Goal: Task Accomplishment & Management: Manage account settings

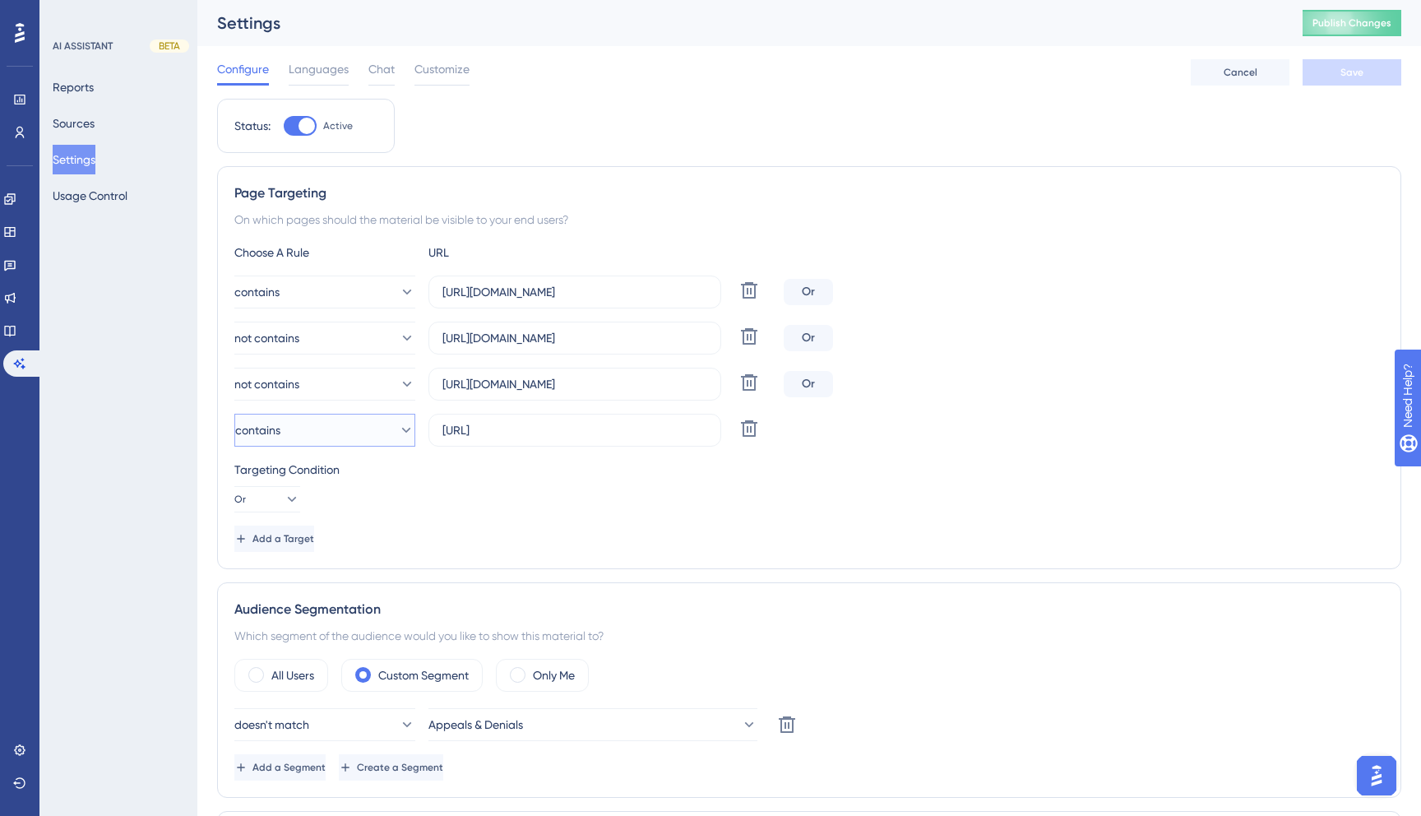
click at [371, 420] on button "contains" at bounding box center [324, 430] width 181 height 33
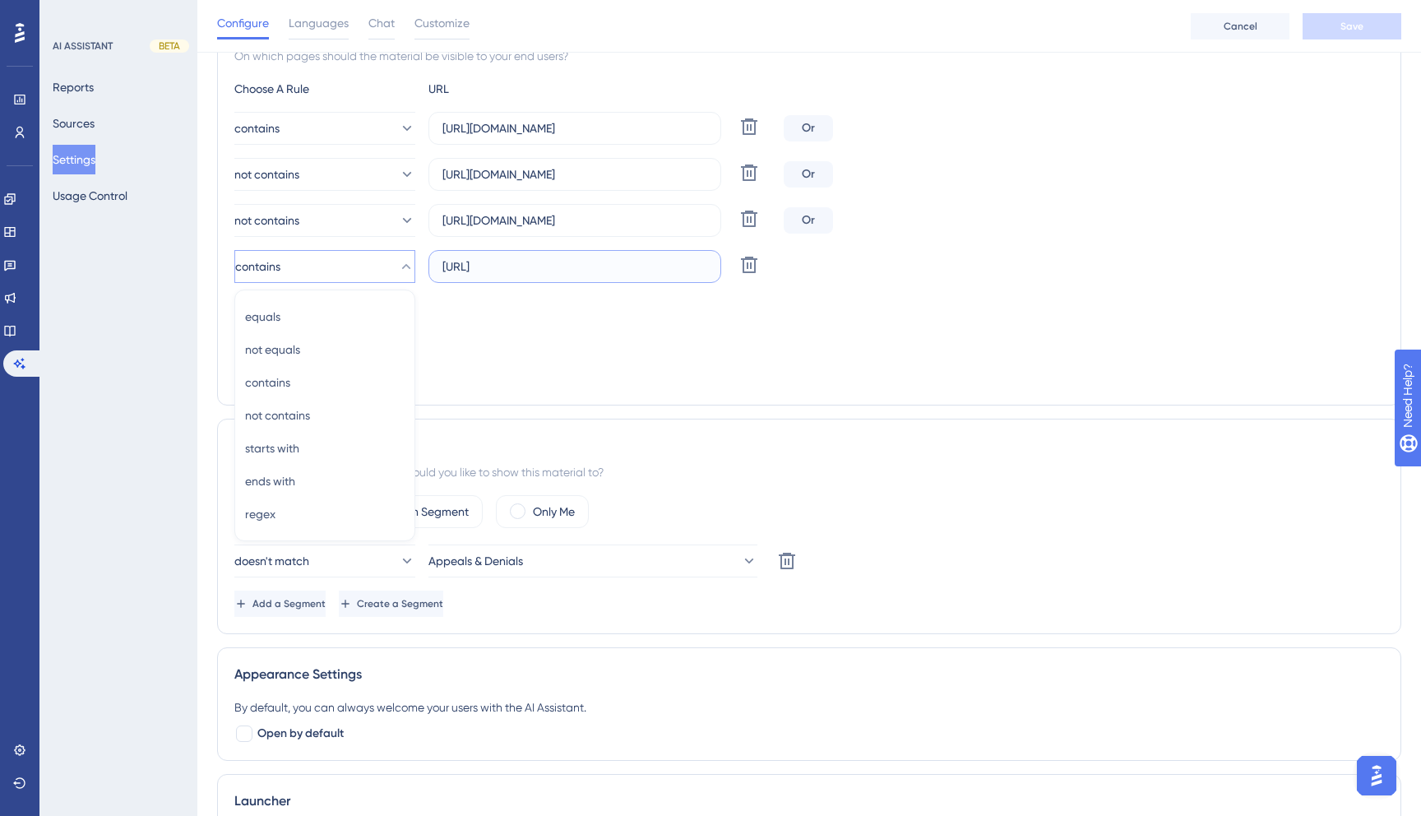
drag, startPoint x: 481, startPoint y: 261, endPoint x: 389, endPoint y: 251, distance: 92.6
click at [389, 251] on div "contains equals equals not equals not equals contains contains not contains not…" at bounding box center [505, 266] width 543 height 33
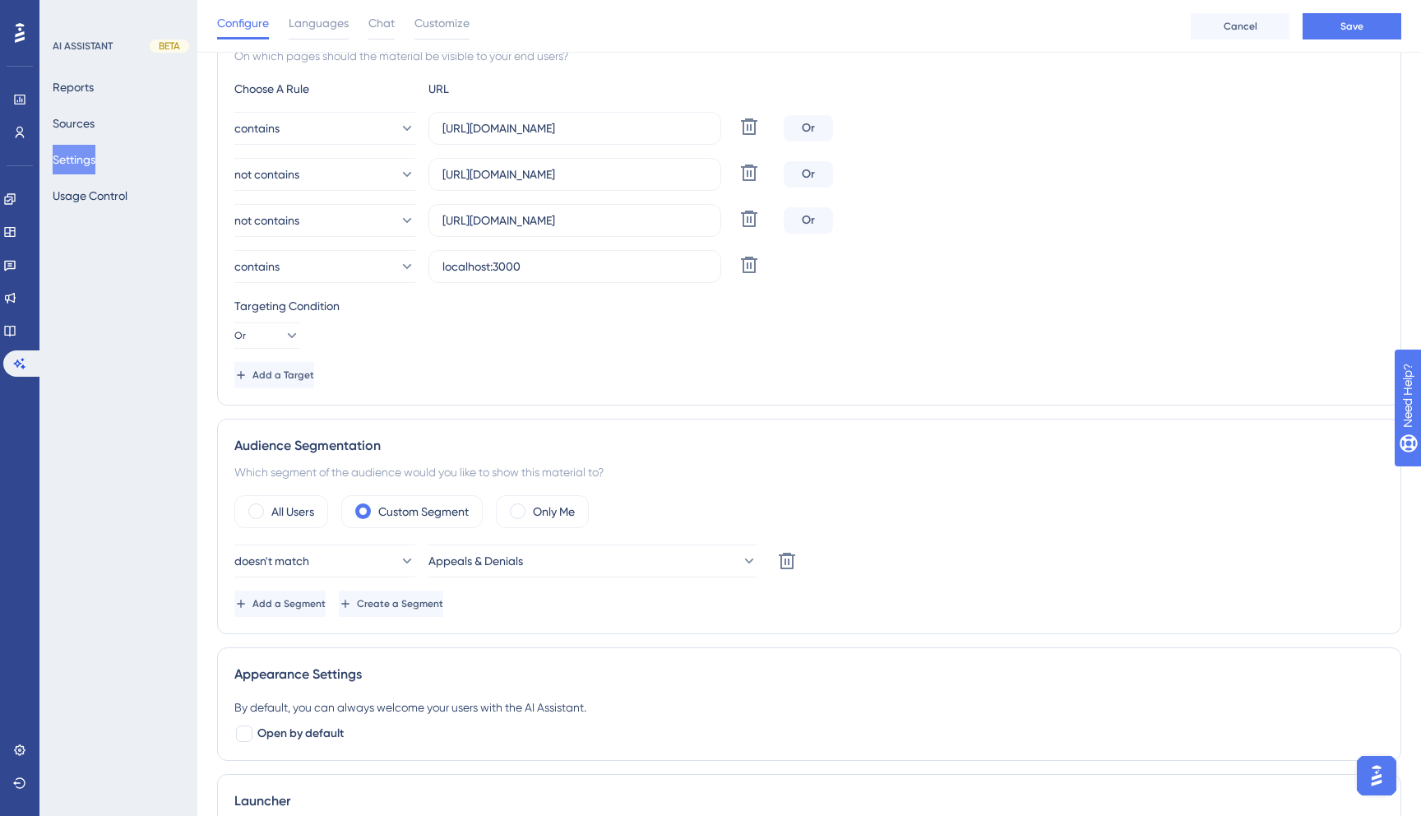
click at [732, 298] on div "Targeting Condition" at bounding box center [808, 306] width 1149 height 20
click at [1386, 33] on button "Save" at bounding box center [1351, 26] width 99 height 26
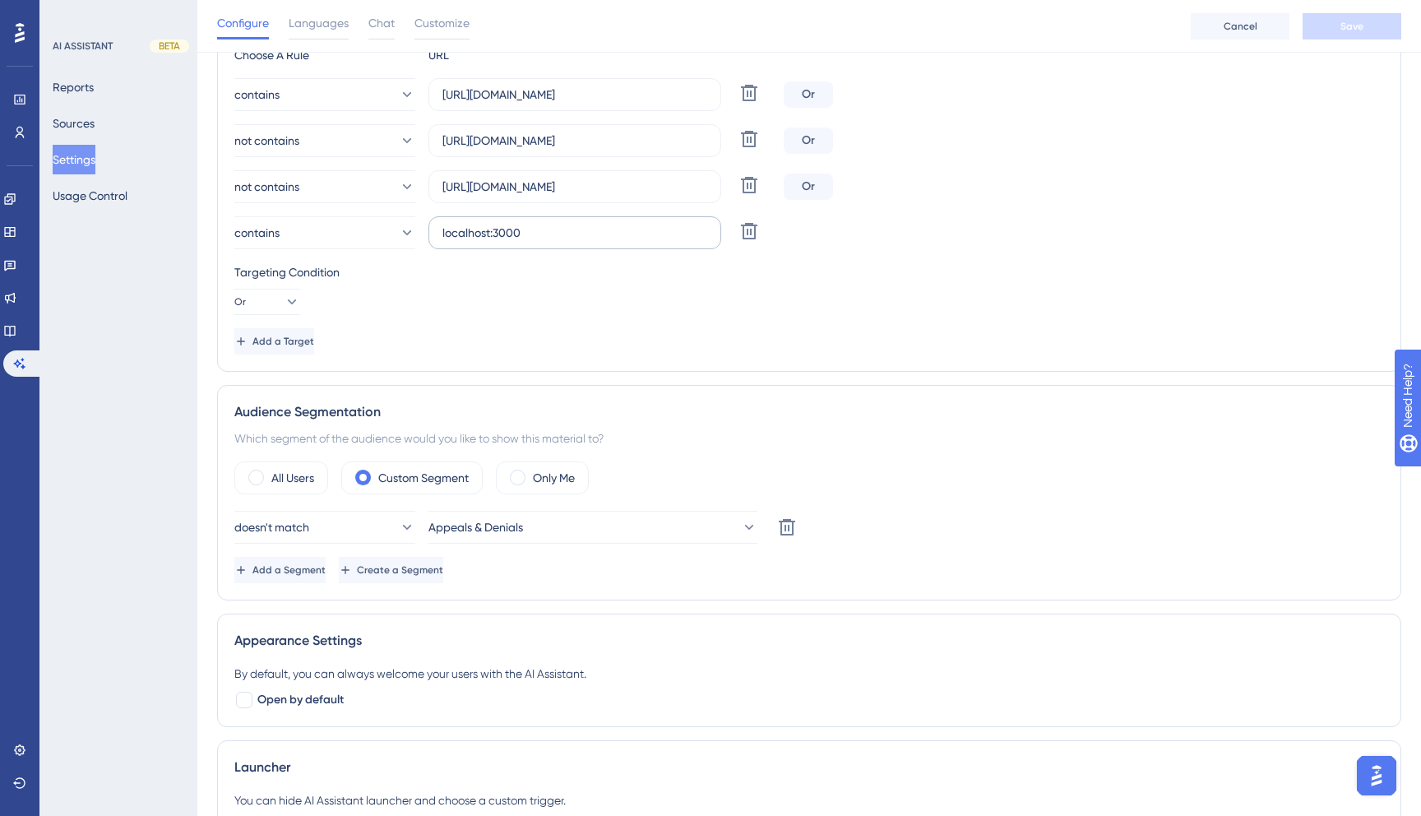
scroll to position [0, 0]
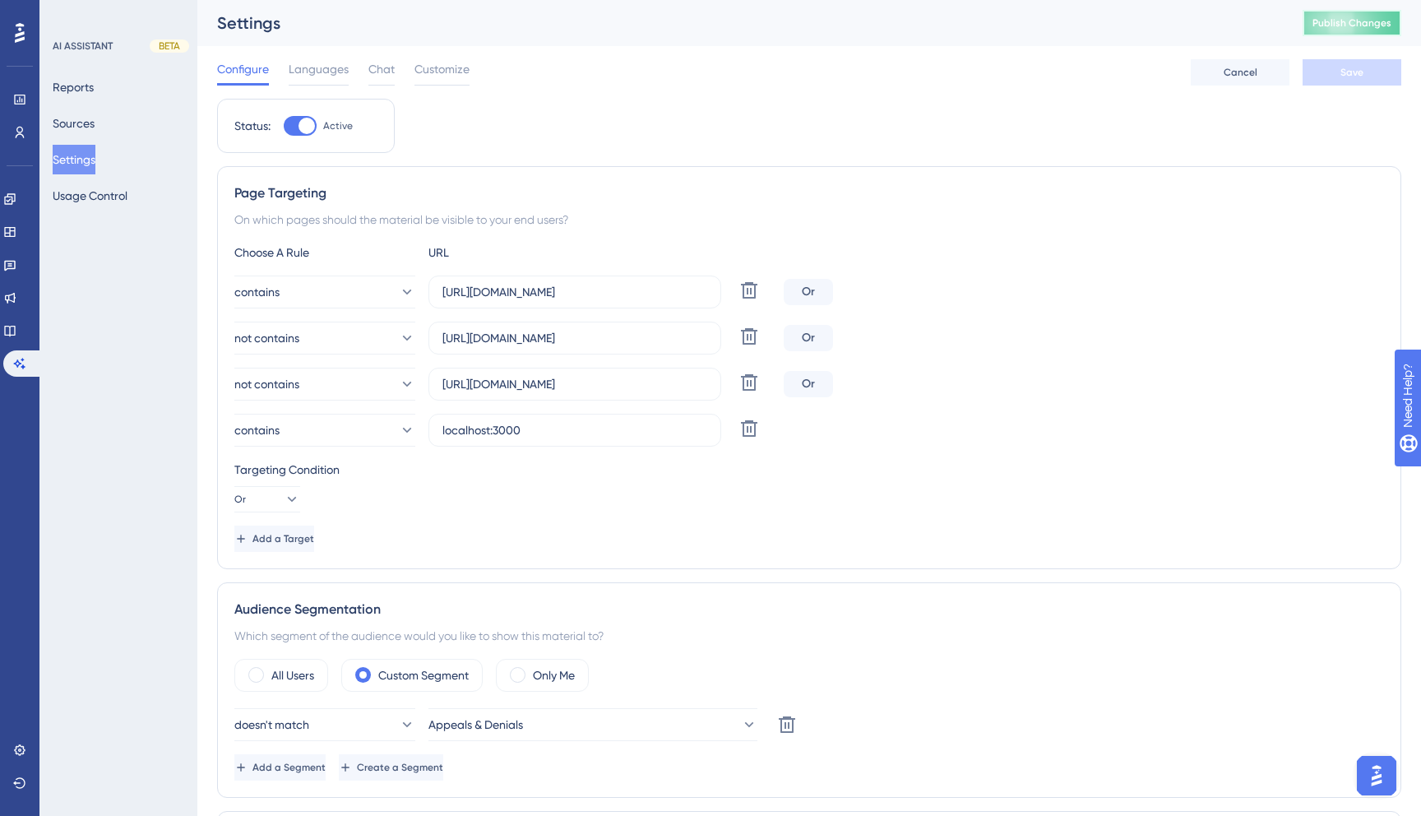
click at [1334, 28] on button "Publish Changes" at bounding box center [1351, 23] width 99 height 26
click at [439, 434] on label "localhost:3000" at bounding box center [574, 430] width 293 height 33
click at [442, 434] on input "localhost:3000" at bounding box center [574, 430] width 265 height 18
drag, startPoint x: 493, startPoint y: 432, endPoint x: 617, endPoint y: 432, distance: 123.3
click at [617, 432] on input "localhost:3000" at bounding box center [574, 430] width 265 height 18
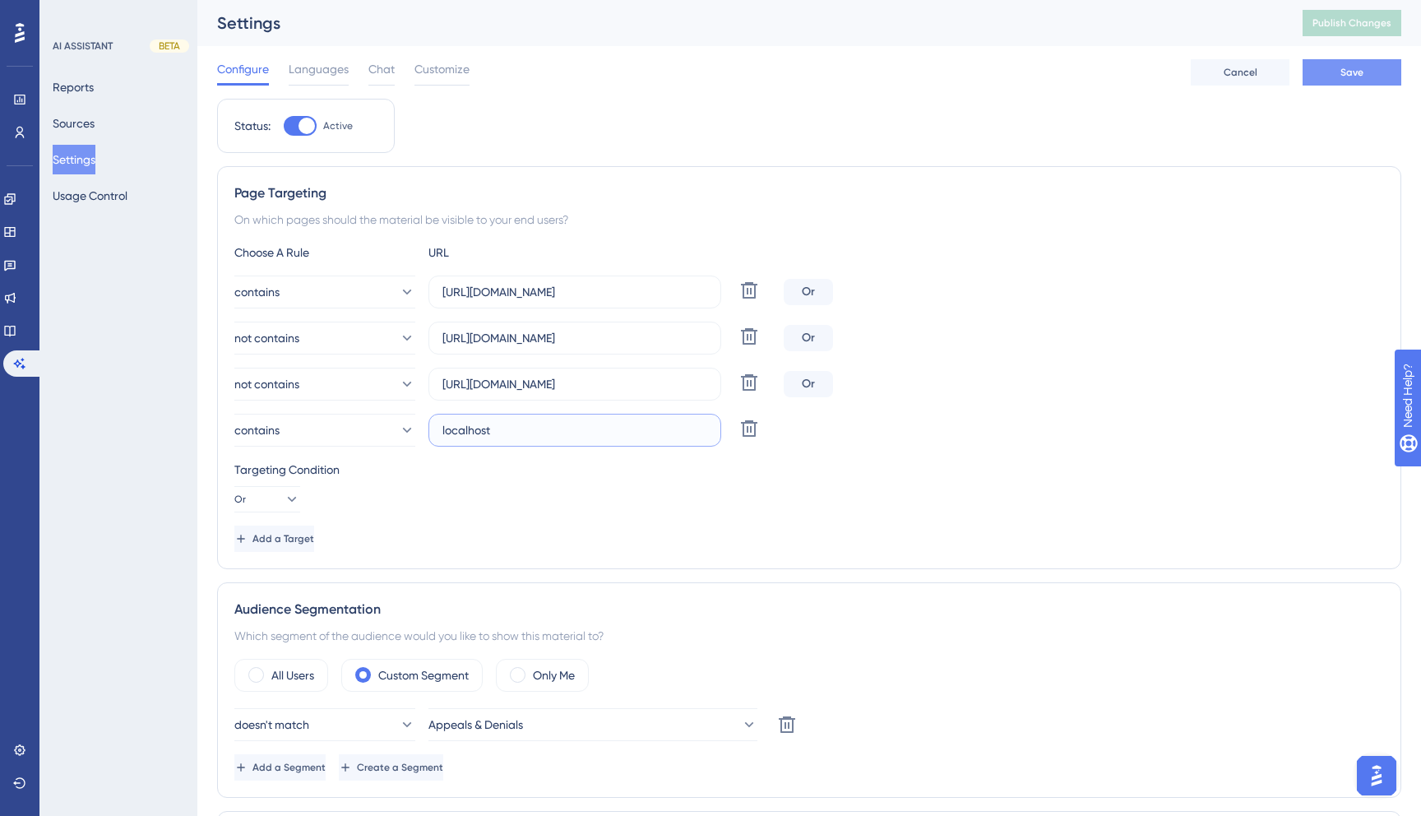
type input "localhost"
click at [1343, 72] on span "Save" at bounding box center [1351, 72] width 23 height 13
click at [674, 342] on input "[URL][DOMAIN_NAME]" at bounding box center [574, 338] width 265 height 18
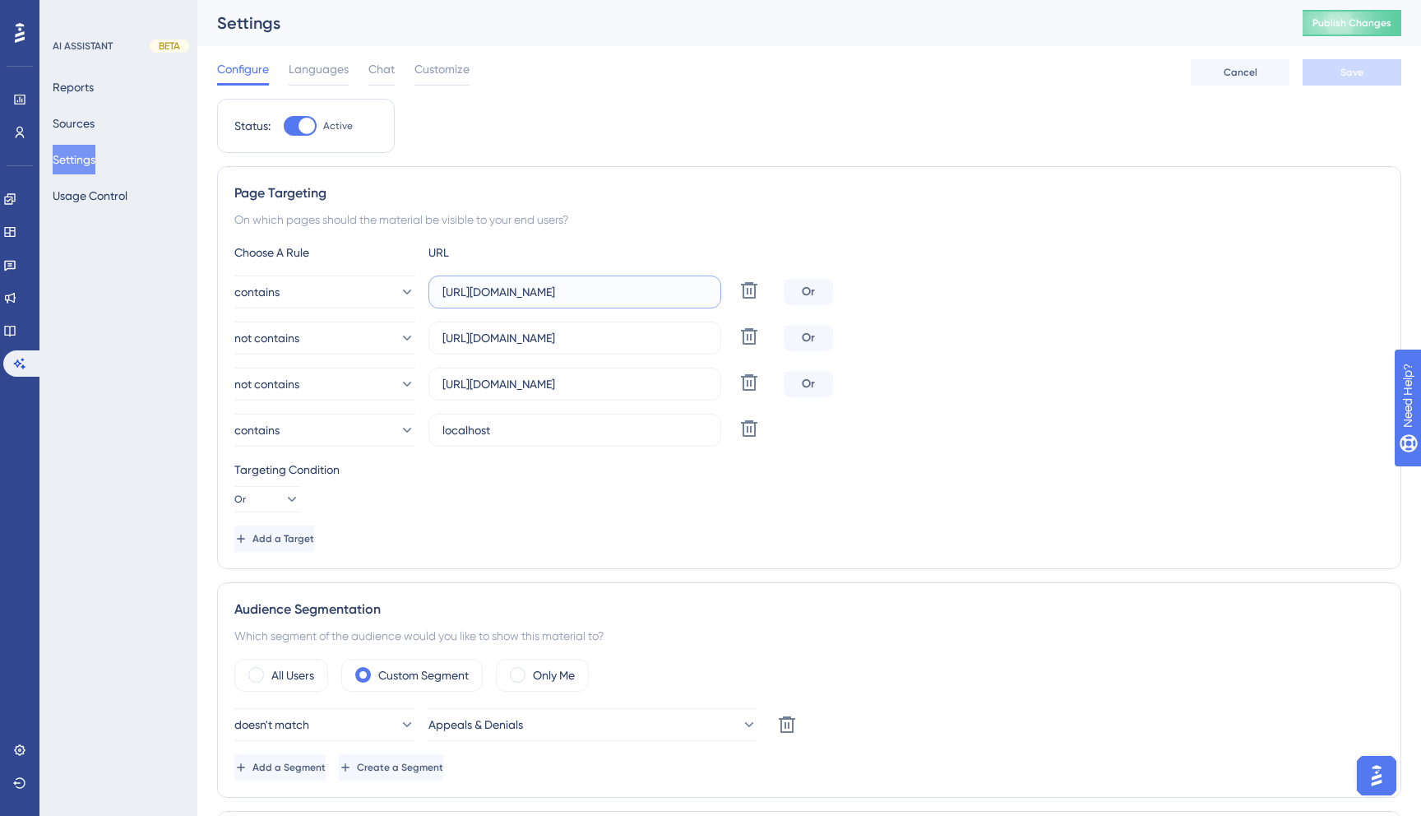
click at [465, 286] on input "[URL][DOMAIN_NAME]" at bounding box center [574, 292] width 265 height 18
click at [522, 331] on input "[URL][DOMAIN_NAME]" at bounding box center [574, 338] width 265 height 18
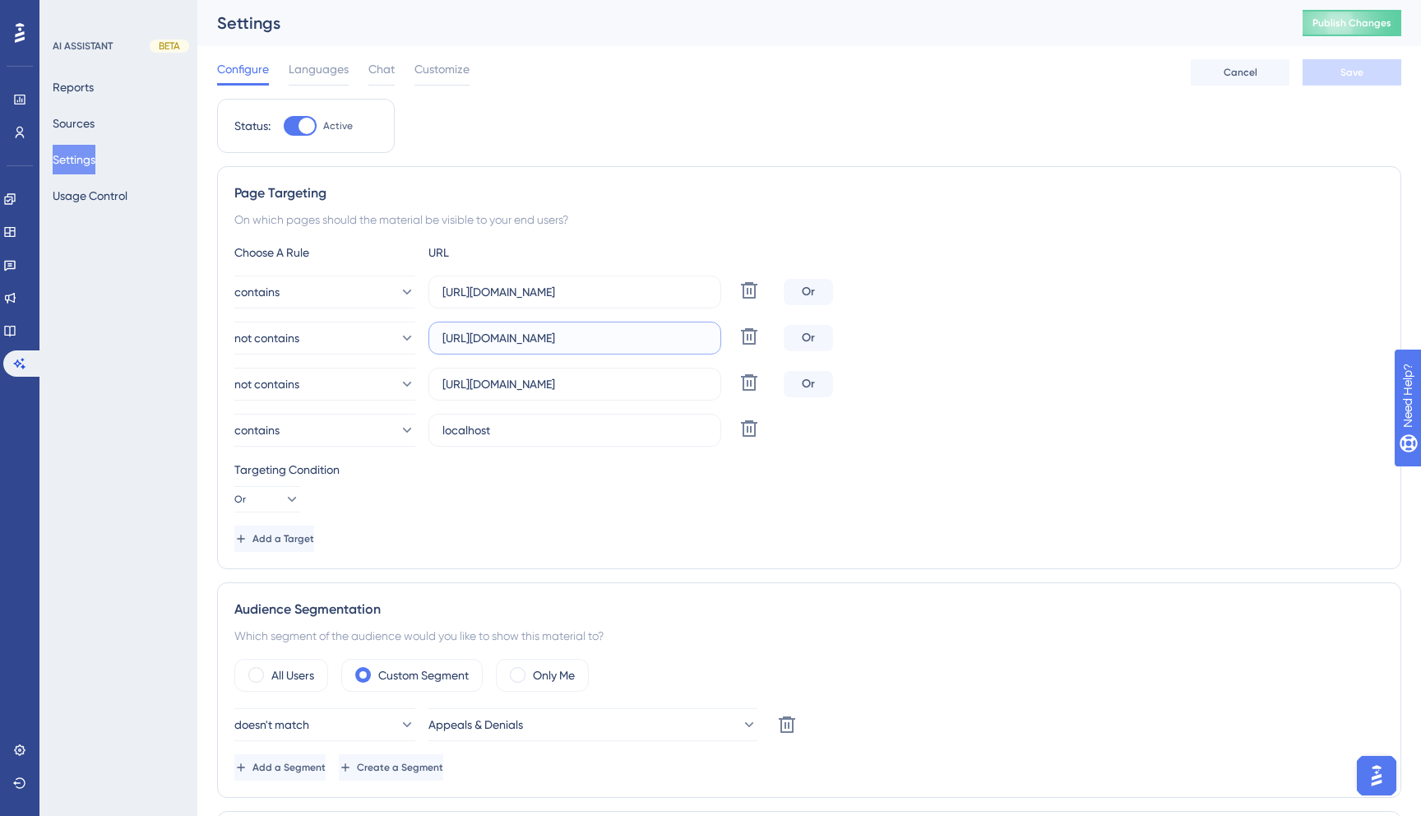
click at [522, 331] on input "[URL][DOMAIN_NAME]" at bounding box center [574, 338] width 265 height 18
click at [519, 381] on input "[URL][DOMAIN_NAME]" at bounding box center [574, 384] width 265 height 18
click at [511, 427] on input "localhost" at bounding box center [574, 430] width 265 height 18
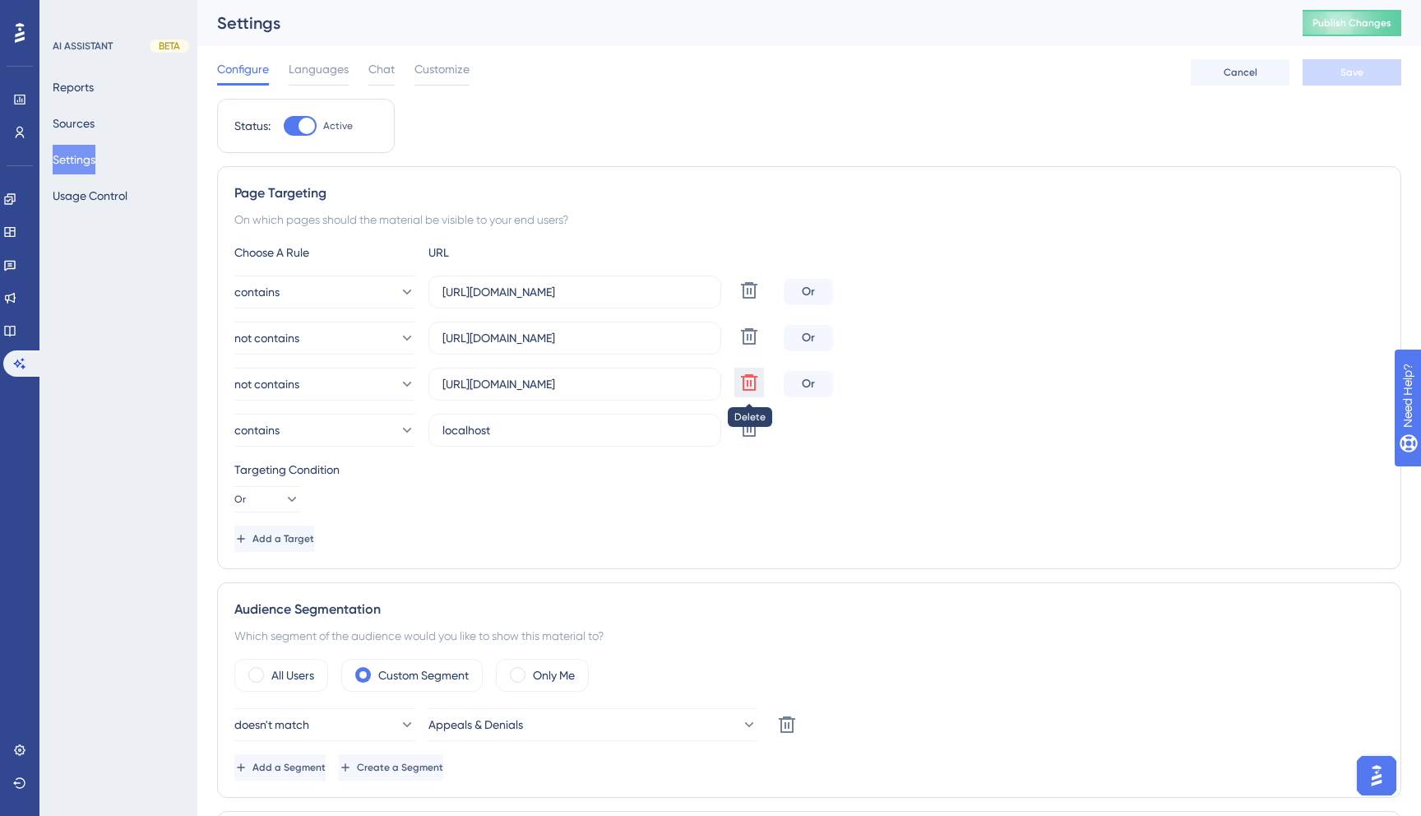
click at [749, 377] on icon at bounding box center [749, 382] width 16 height 16
type input "localhost"
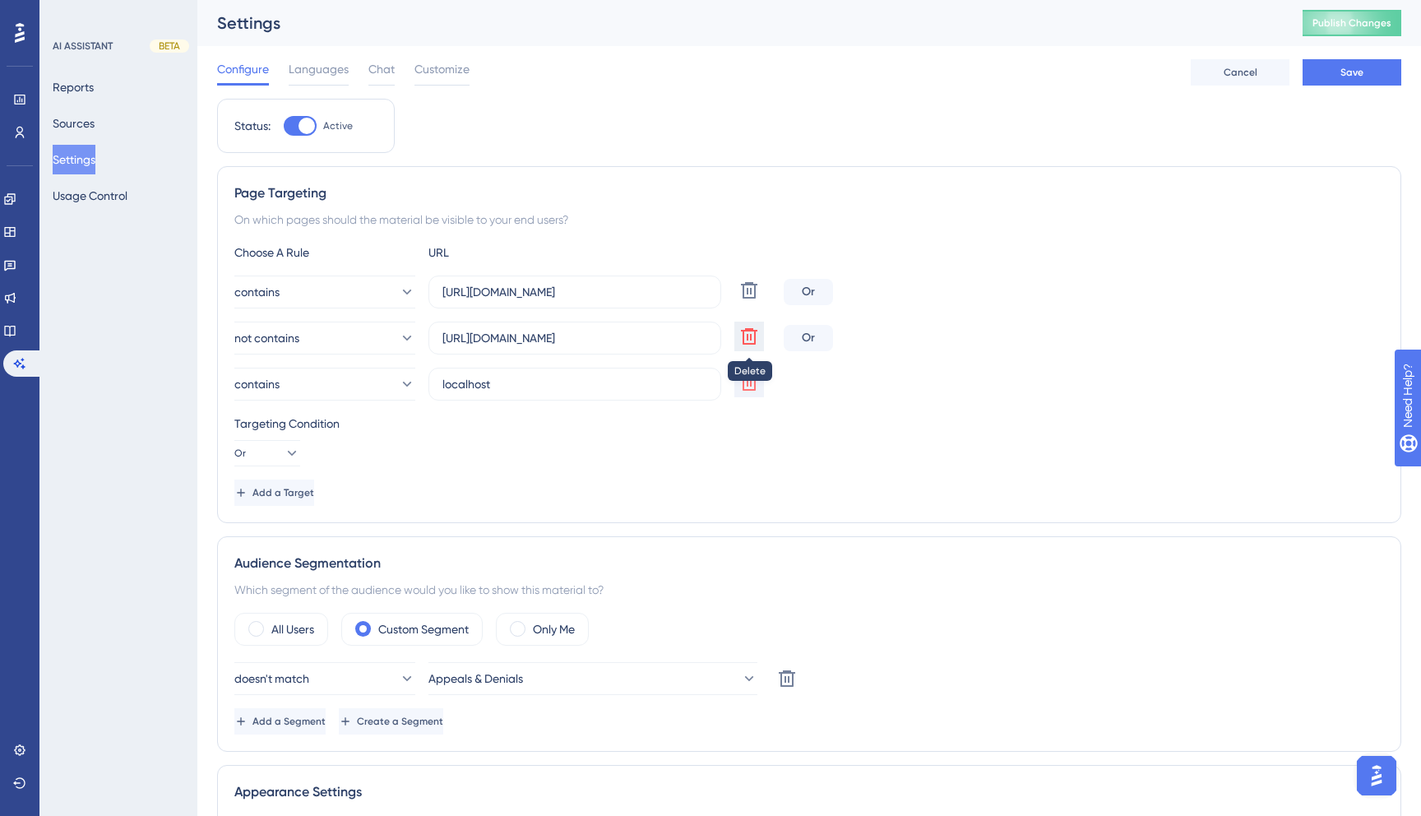
click at [747, 334] on icon at bounding box center [749, 336] width 16 height 16
type input "localhost"
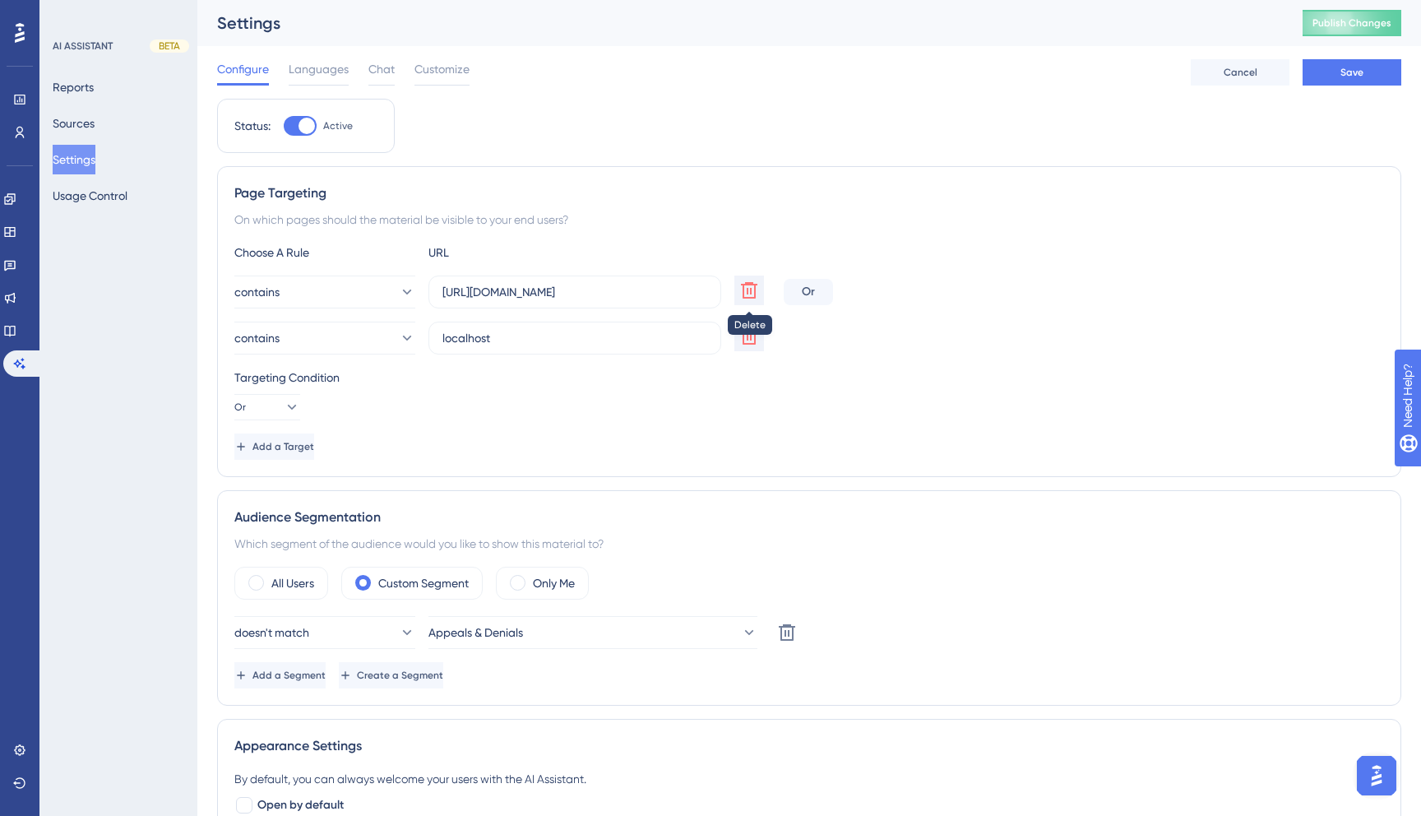
click at [751, 280] on icon at bounding box center [749, 290] width 20 height 20
type input "localhost"
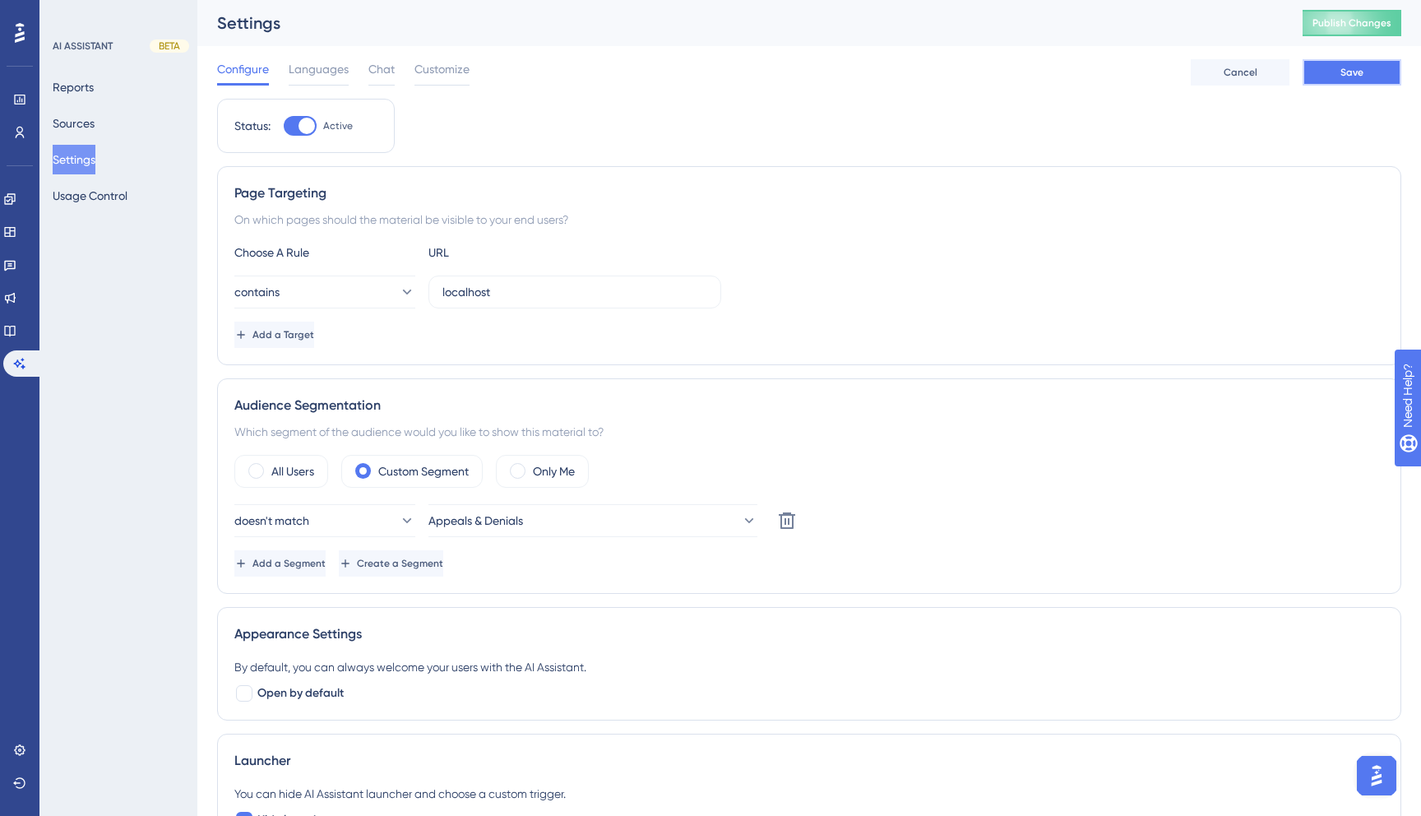
click at [1366, 77] on button "Save" at bounding box center [1351, 72] width 99 height 26
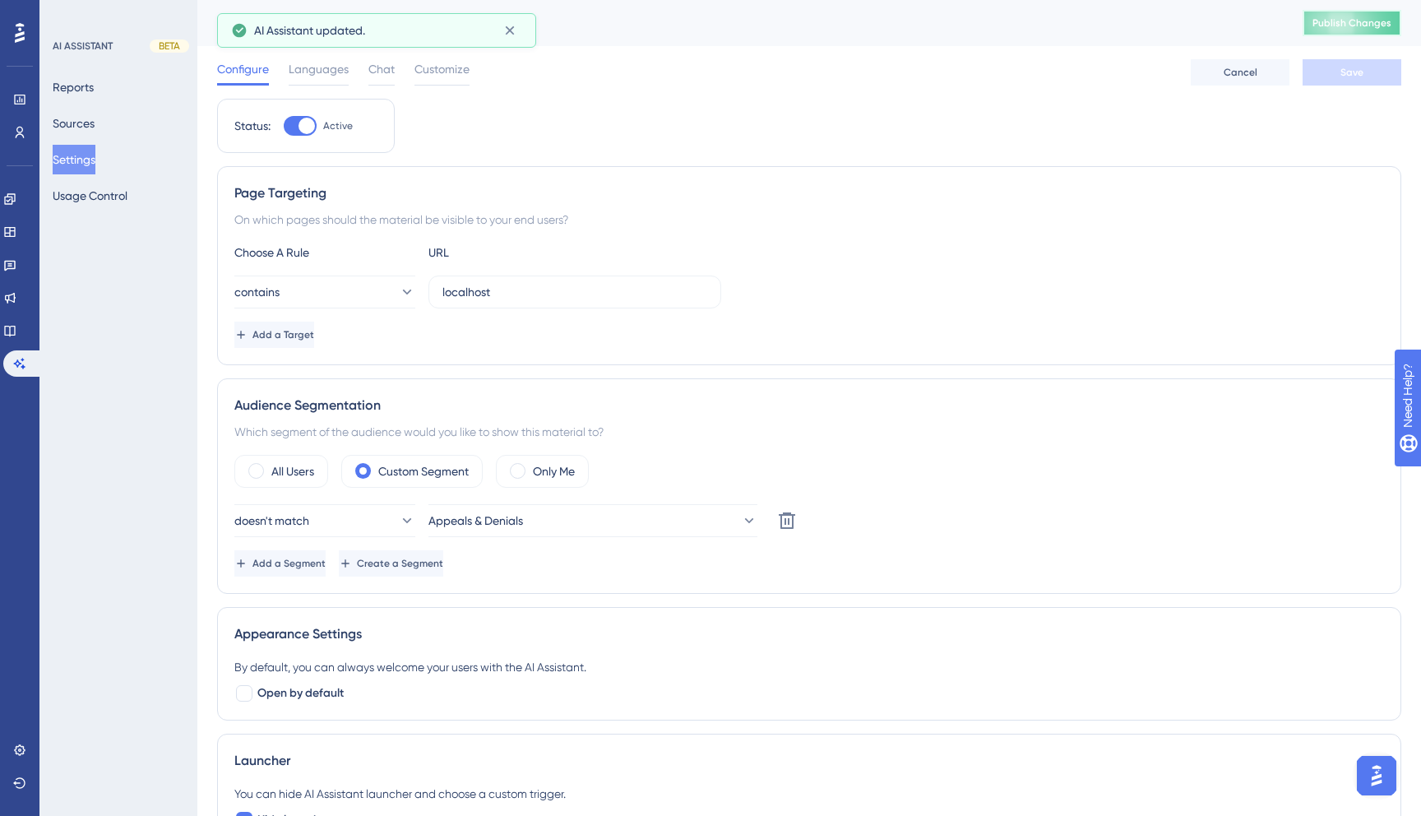
click at [1351, 25] on span "Publish Changes" at bounding box center [1351, 22] width 79 height 13
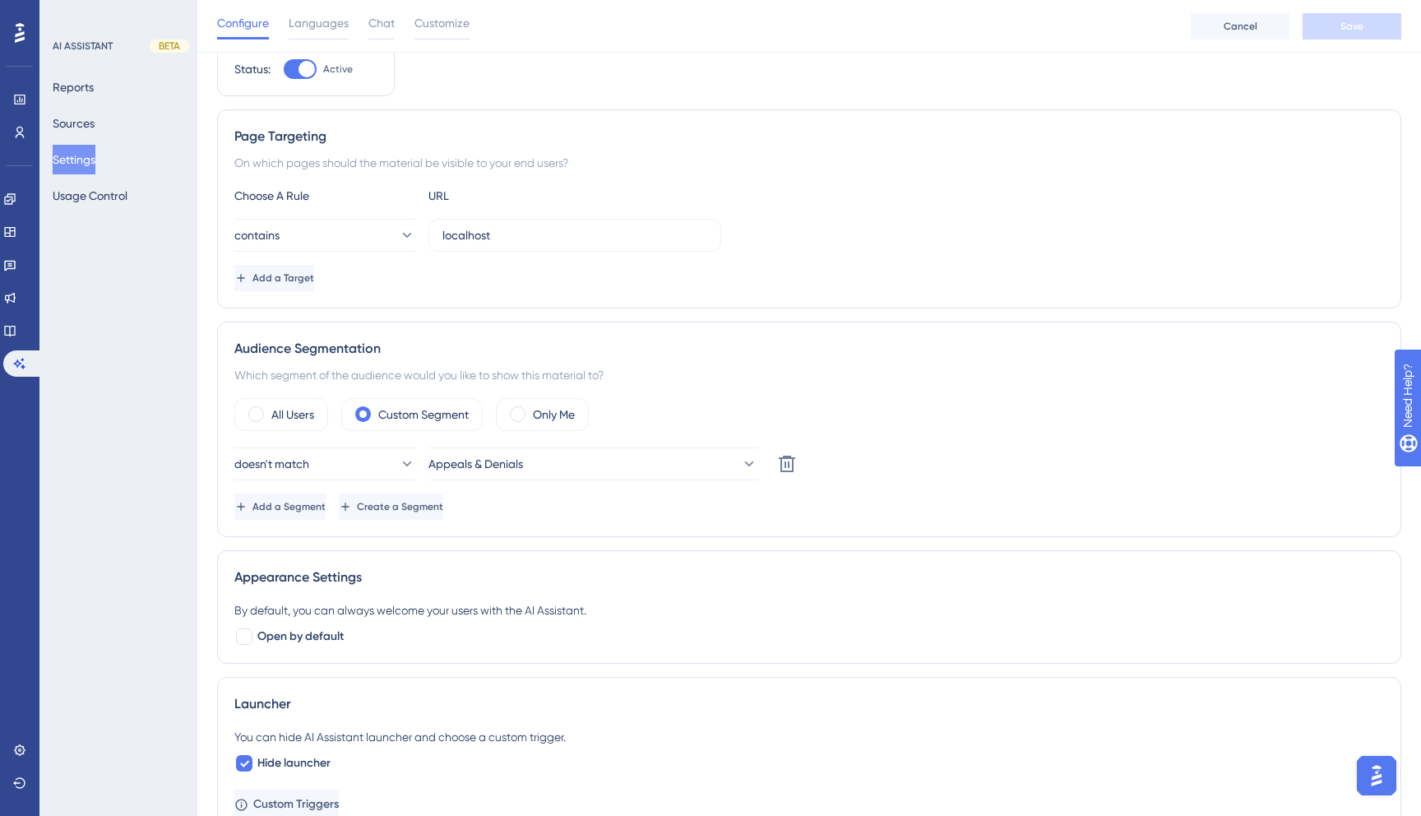
scroll to position [65, 0]
click at [311, 418] on label "All Users" at bounding box center [292, 413] width 43 height 20
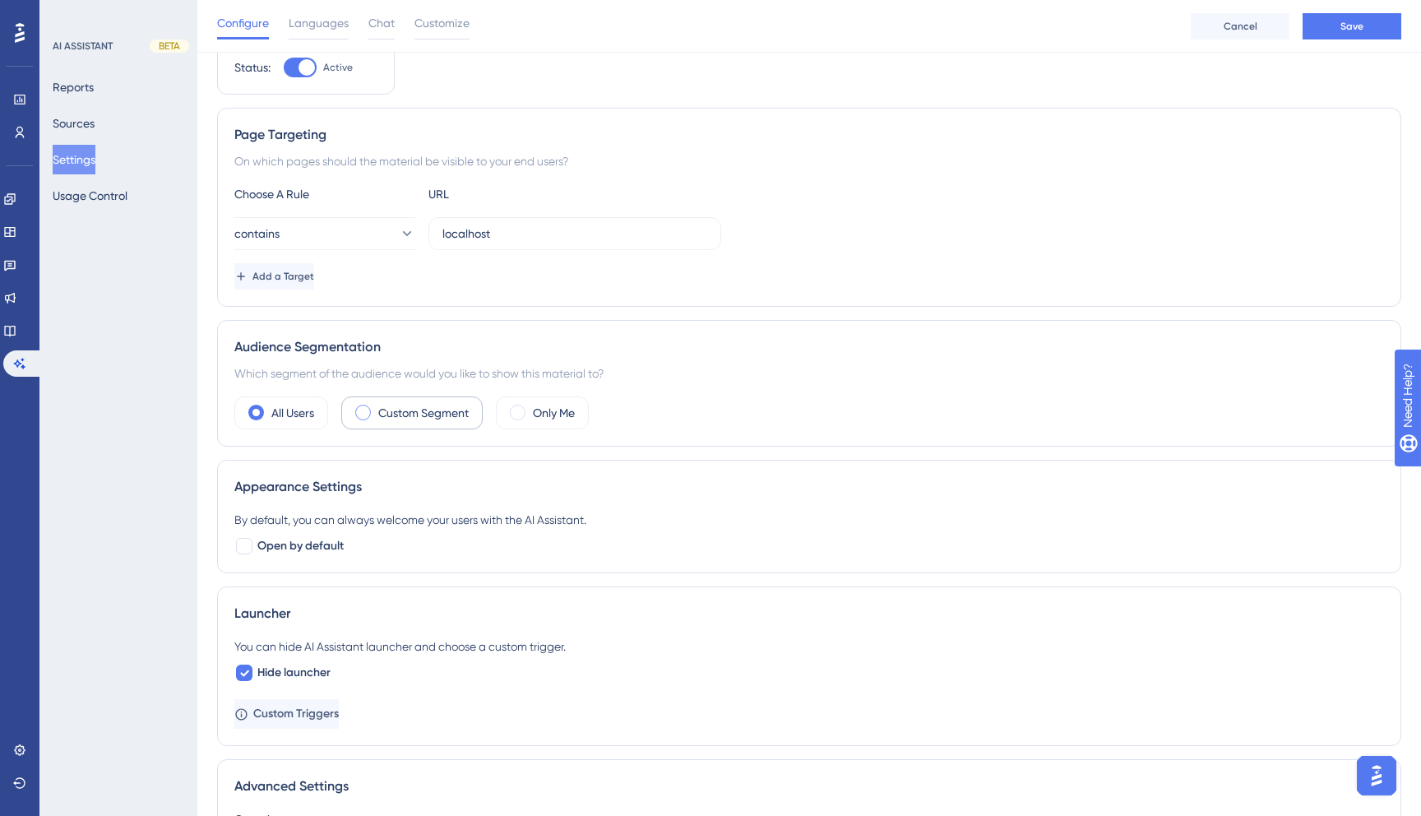
click at [418, 417] on label "Custom Segment" at bounding box center [423, 413] width 90 height 20
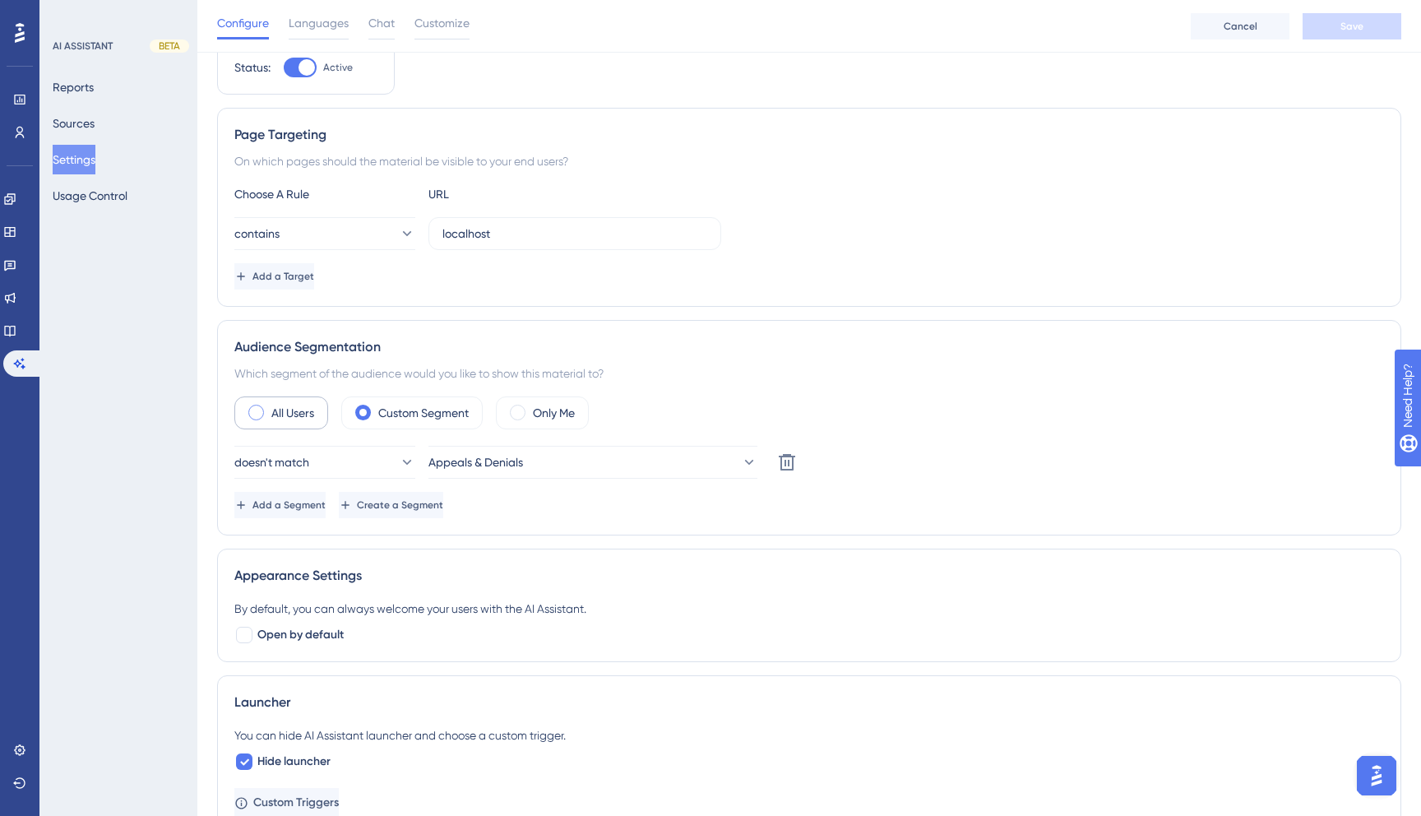
click at [266, 399] on div "All Users" at bounding box center [281, 412] width 94 height 33
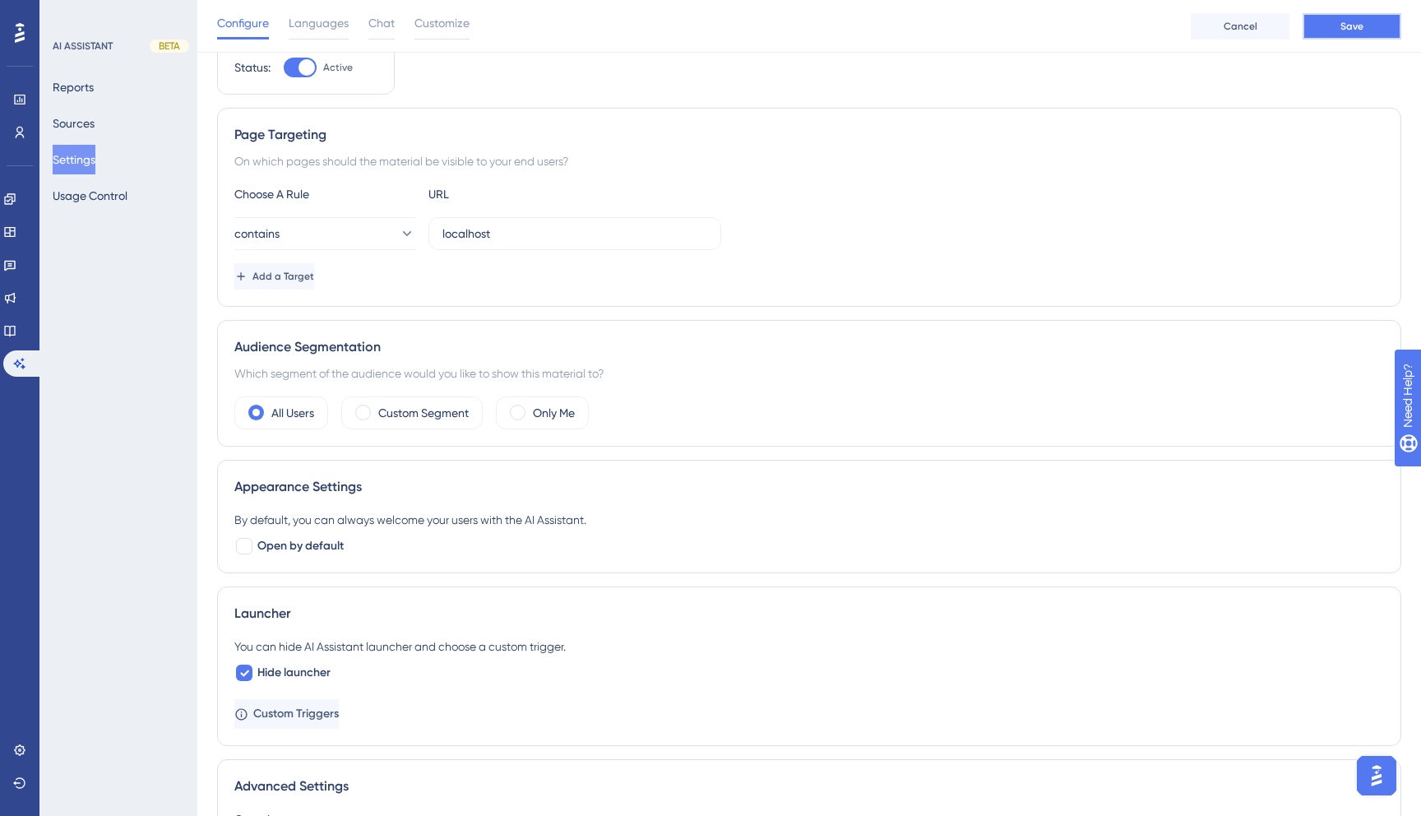
click at [1379, 21] on button "Save" at bounding box center [1351, 26] width 99 height 26
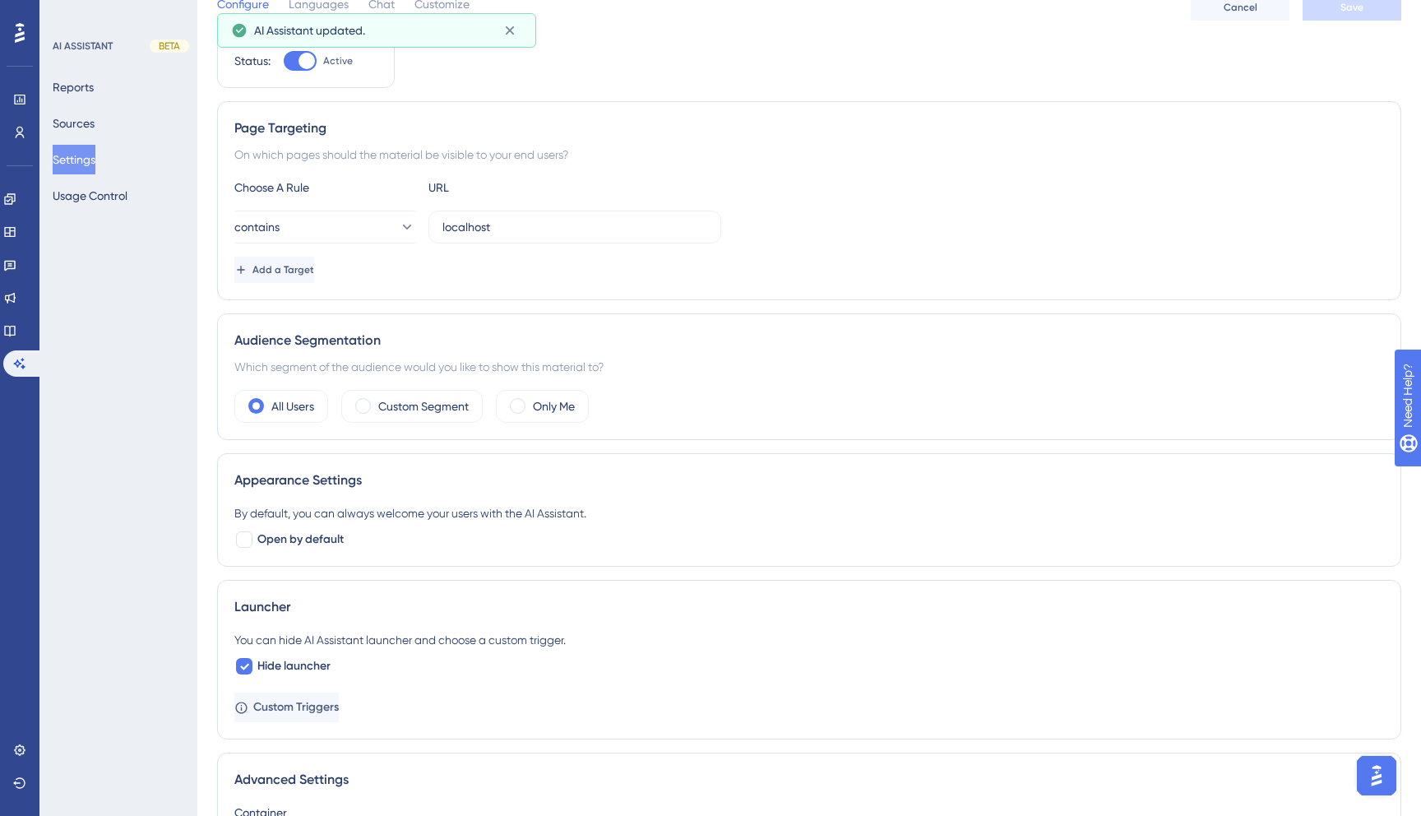
scroll to position [0, 0]
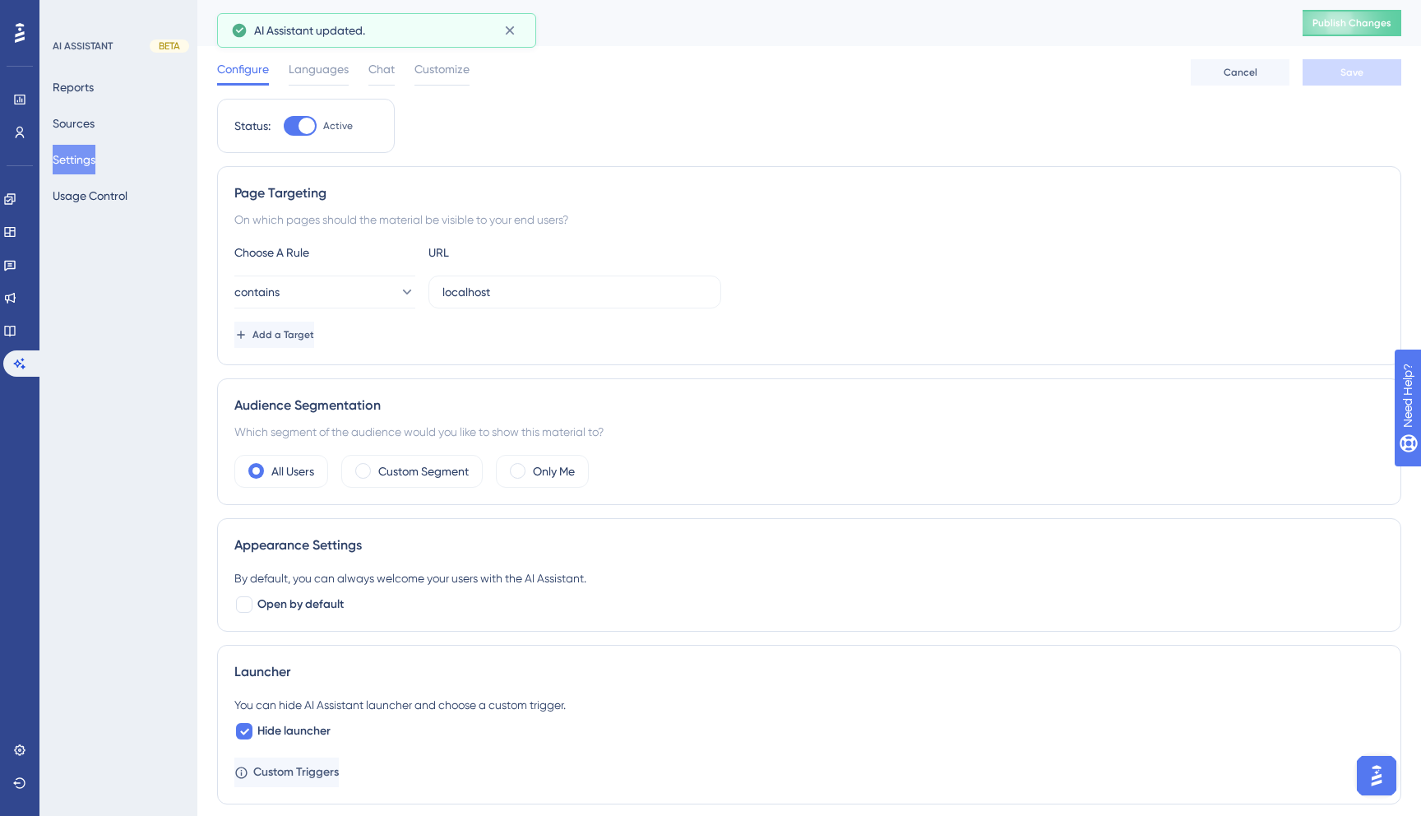
click at [1336, 2] on div "Settings Publish Changes" at bounding box center [808, 23] width 1223 height 46
click at [1336, 16] on span "Publish Changes" at bounding box center [1351, 22] width 79 height 13
click at [419, 481] on div "Custom Segment" at bounding box center [411, 471] width 141 height 33
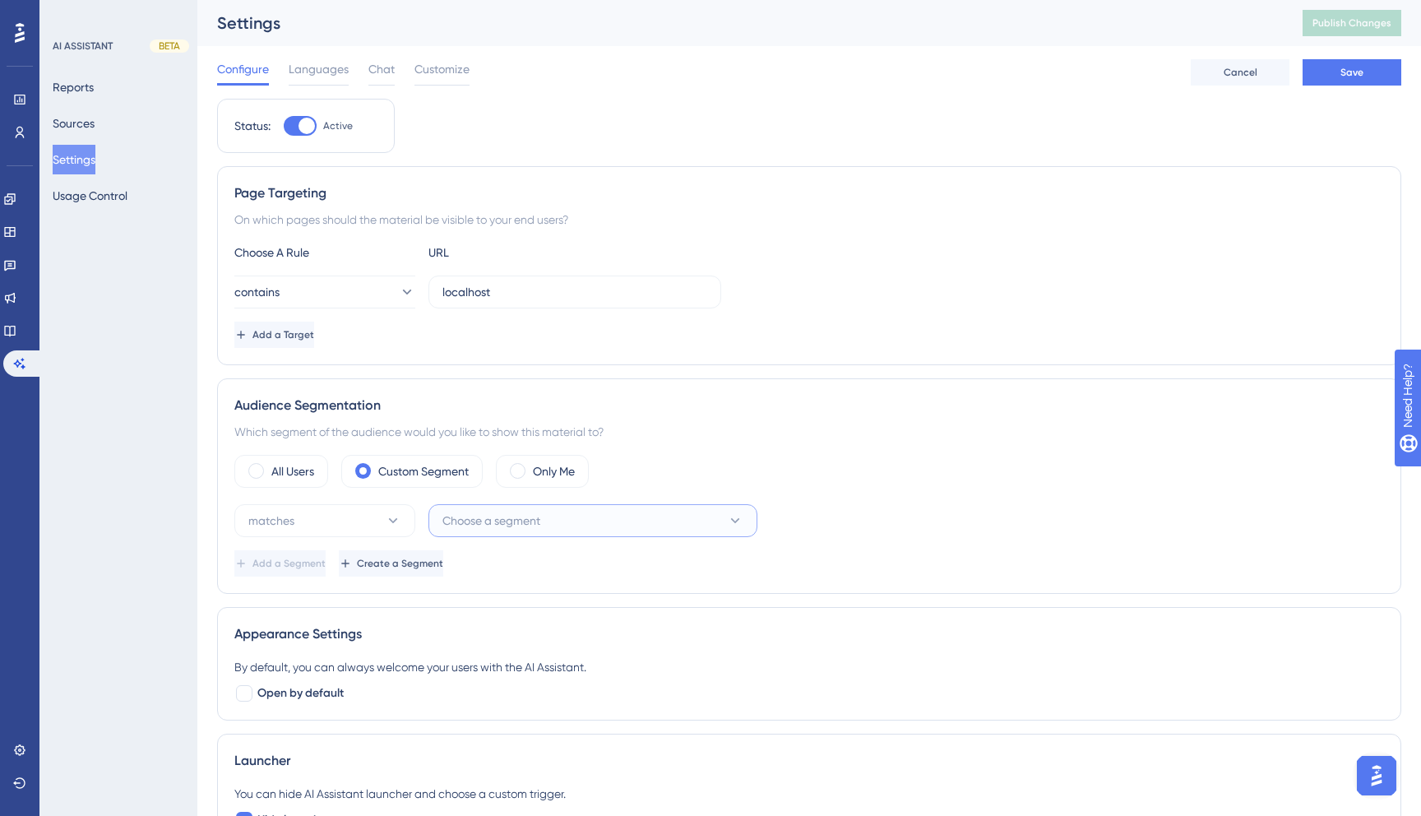
click at [504, 528] on span "Choose a segment" at bounding box center [491, 521] width 98 height 20
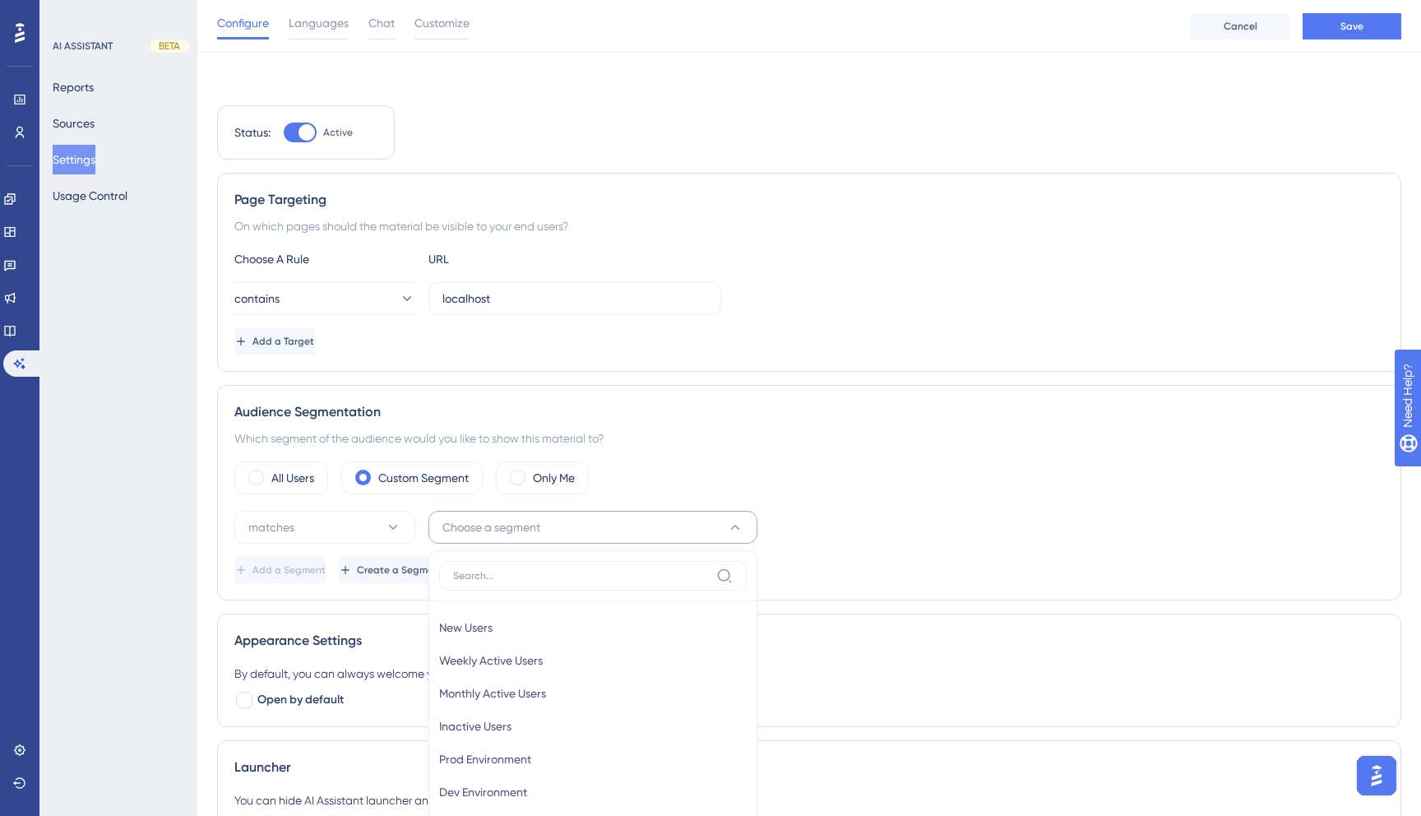
scroll to position [289, 0]
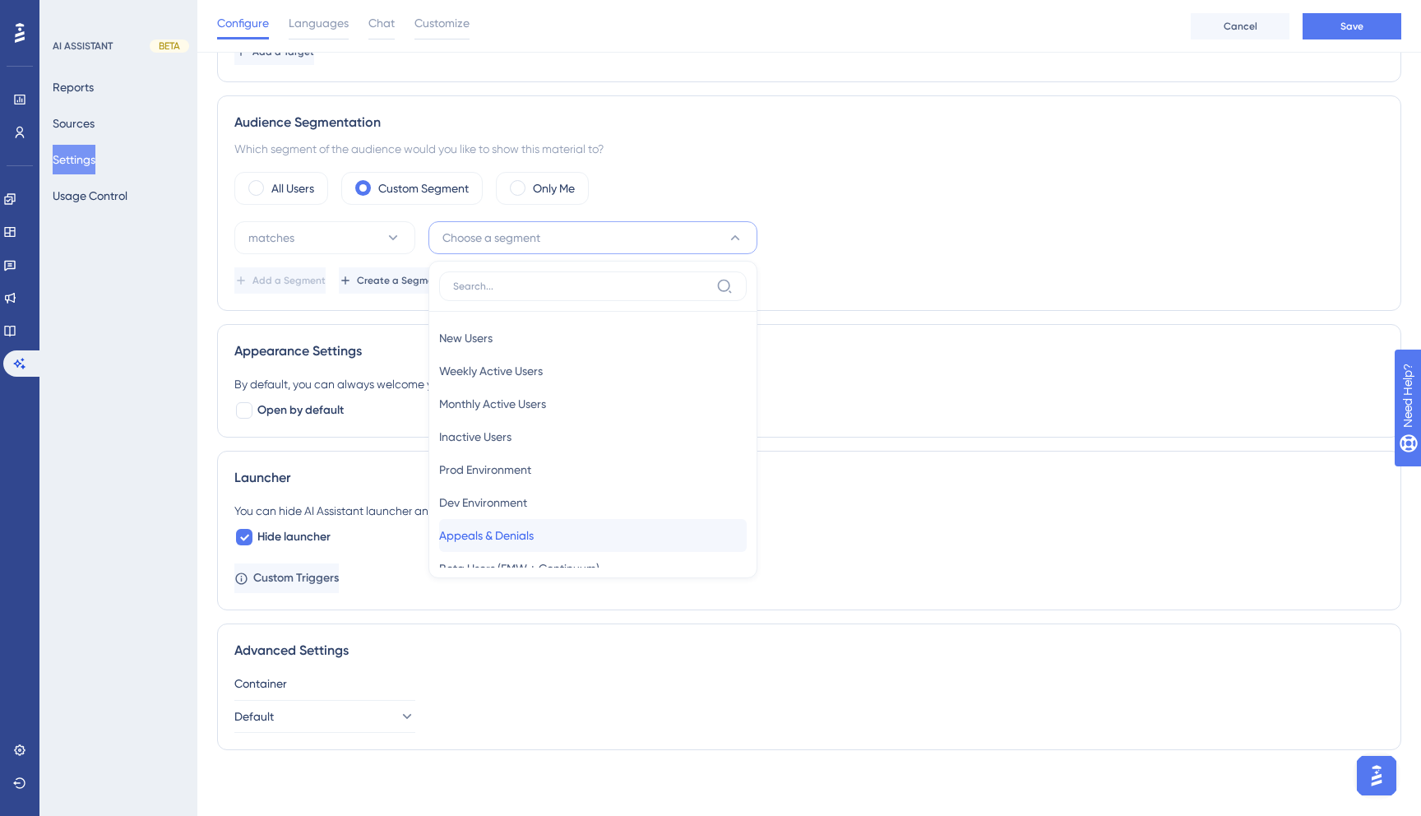
click at [533, 526] on span "Appeals & Denials" at bounding box center [486, 535] width 95 height 20
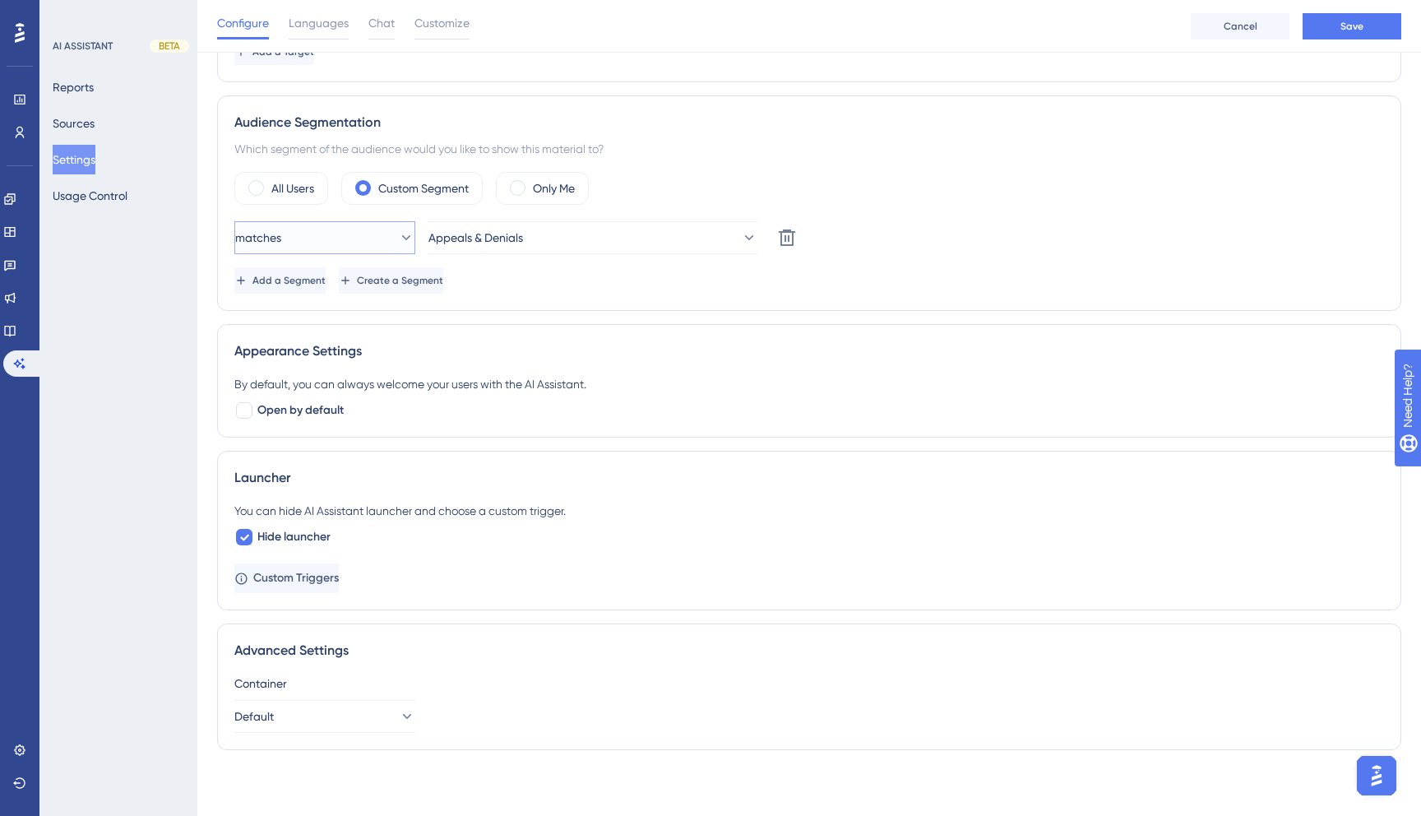
click at [335, 245] on button "matches" at bounding box center [324, 237] width 181 height 33
click at [383, 312] on div "doesn't match doesn't match" at bounding box center [325, 320] width 160 height 33
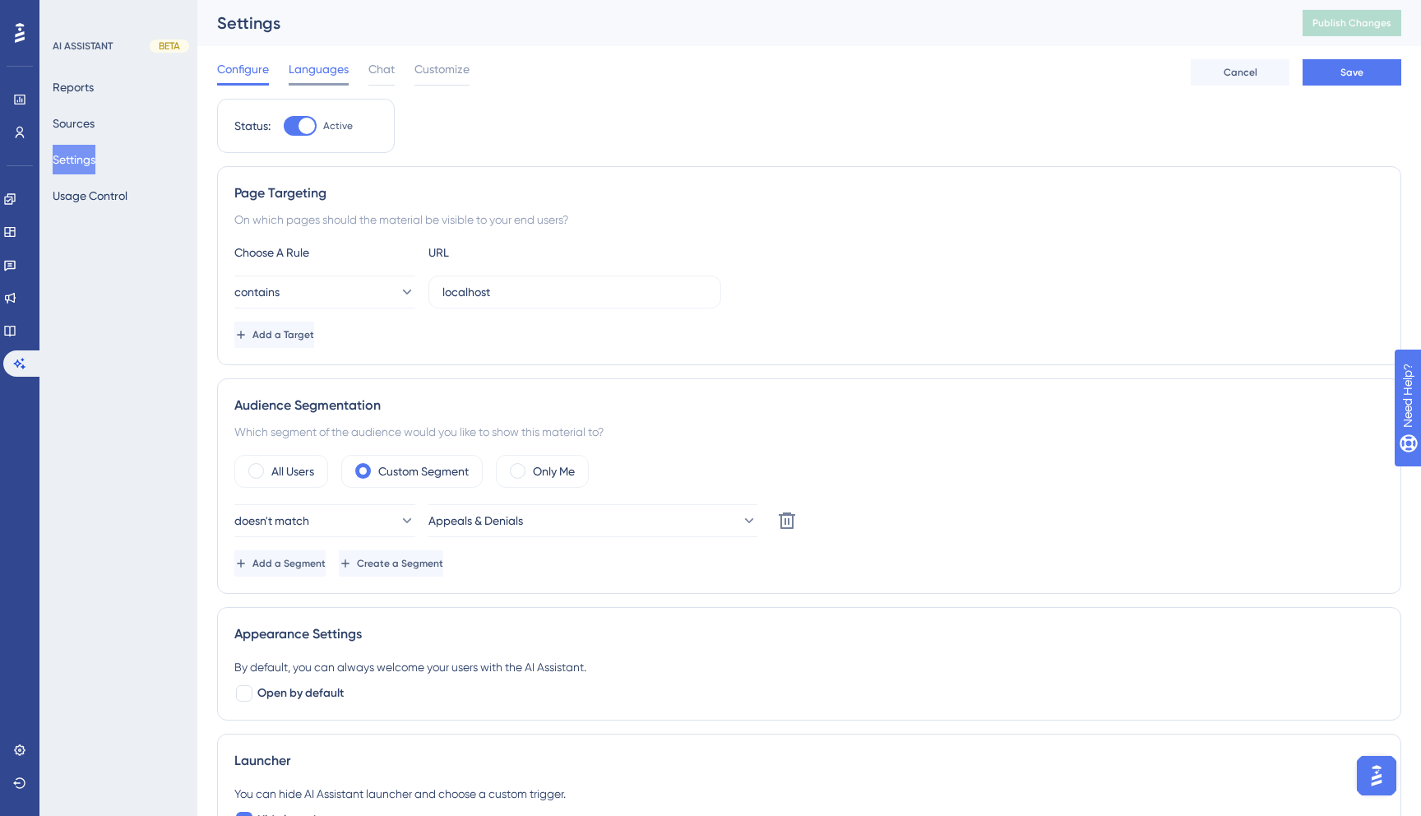
click at [338, 64] on span "Languages" at bounding box center [319, 69] width 60 height 20
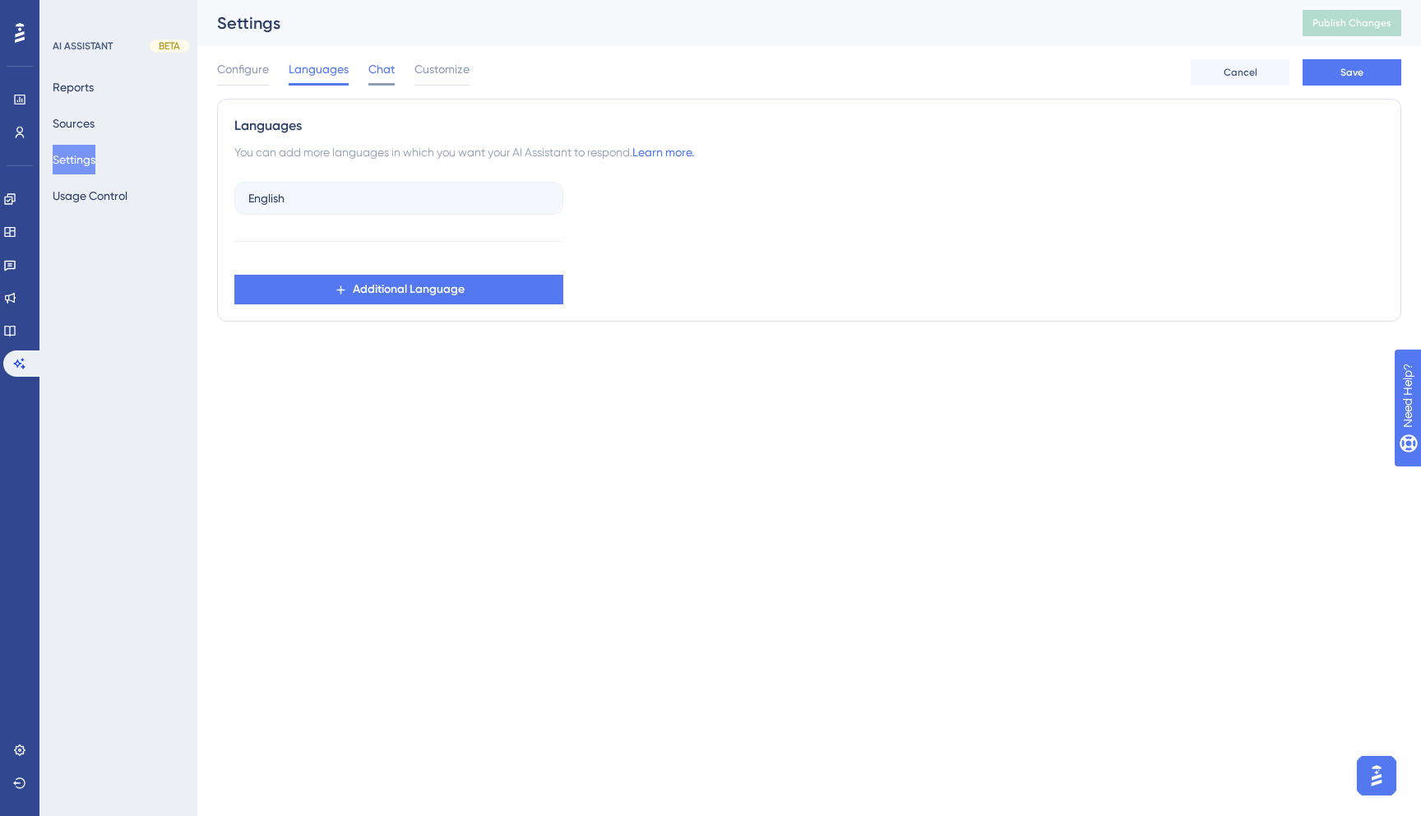
click at [380, 67] on span "Chat" at bounding box center [381, 69] width 26 height 20
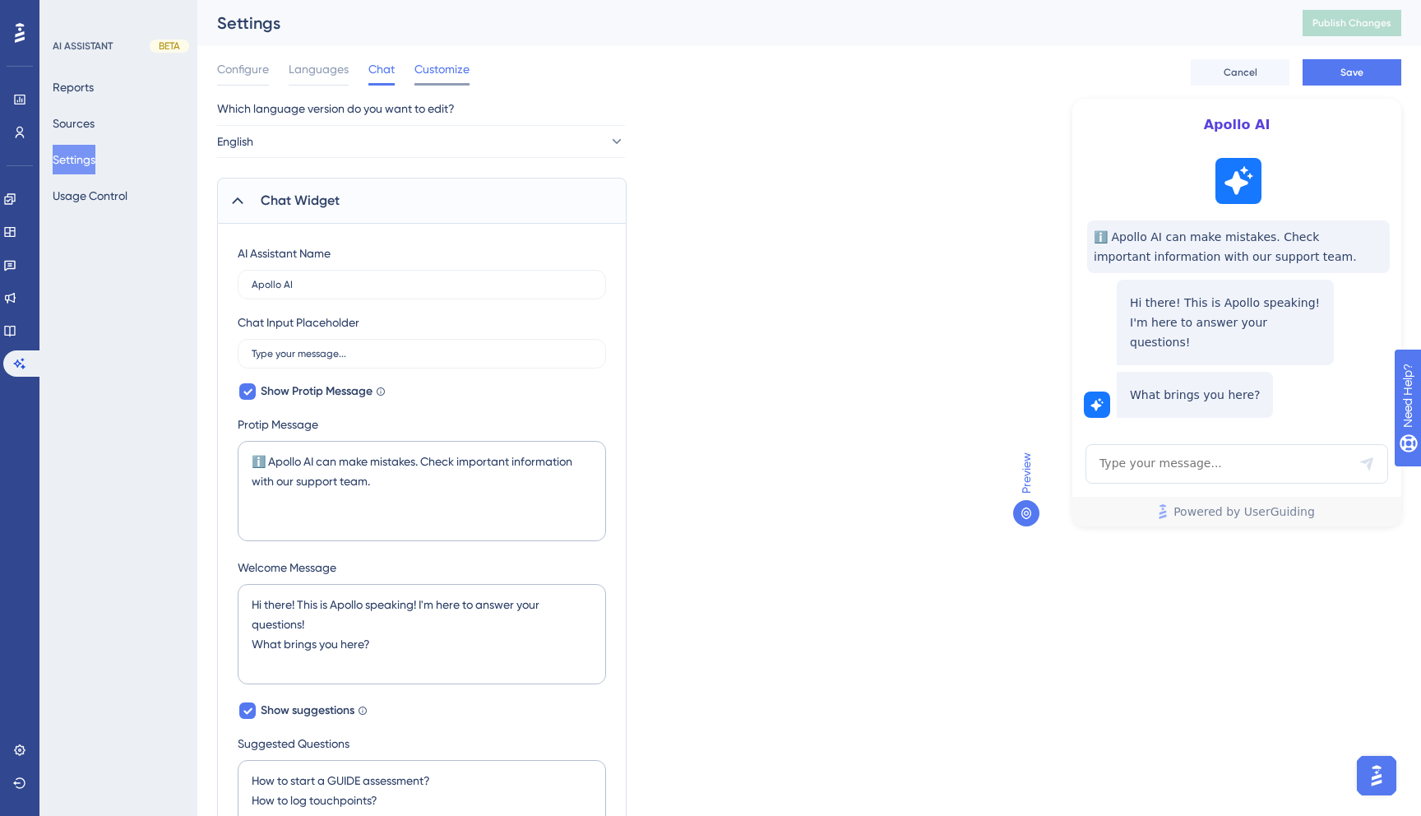
click at [428, 72] on span "Customize" at bounding box center [441, 69] width 55 height 20
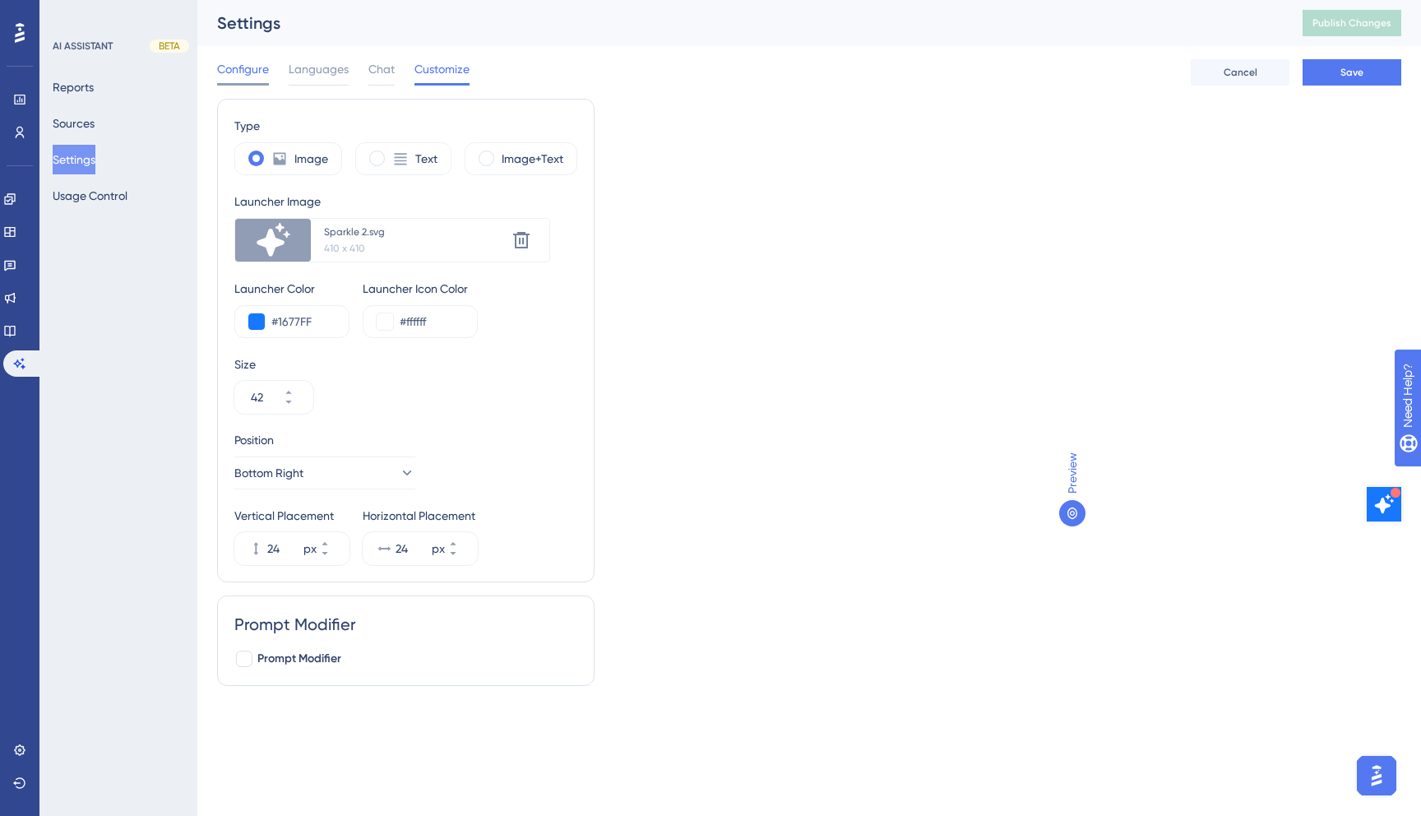
click at [253, 59] on span "Configure" at bounding box center [243, 69] width 52 height 20
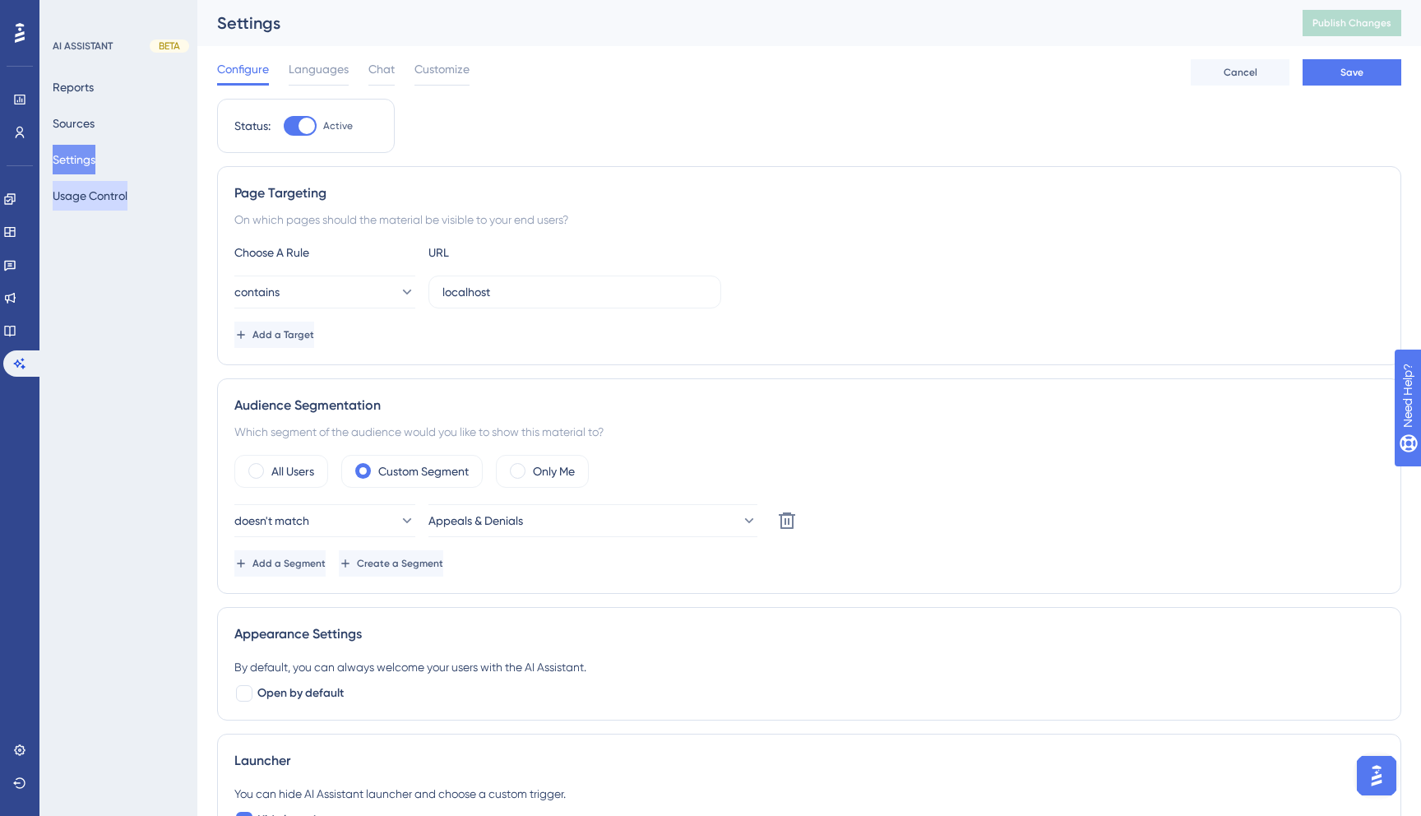
click at [109, 192] on button "Usage Control" at bounding box center [90, 196] width 75 height 30
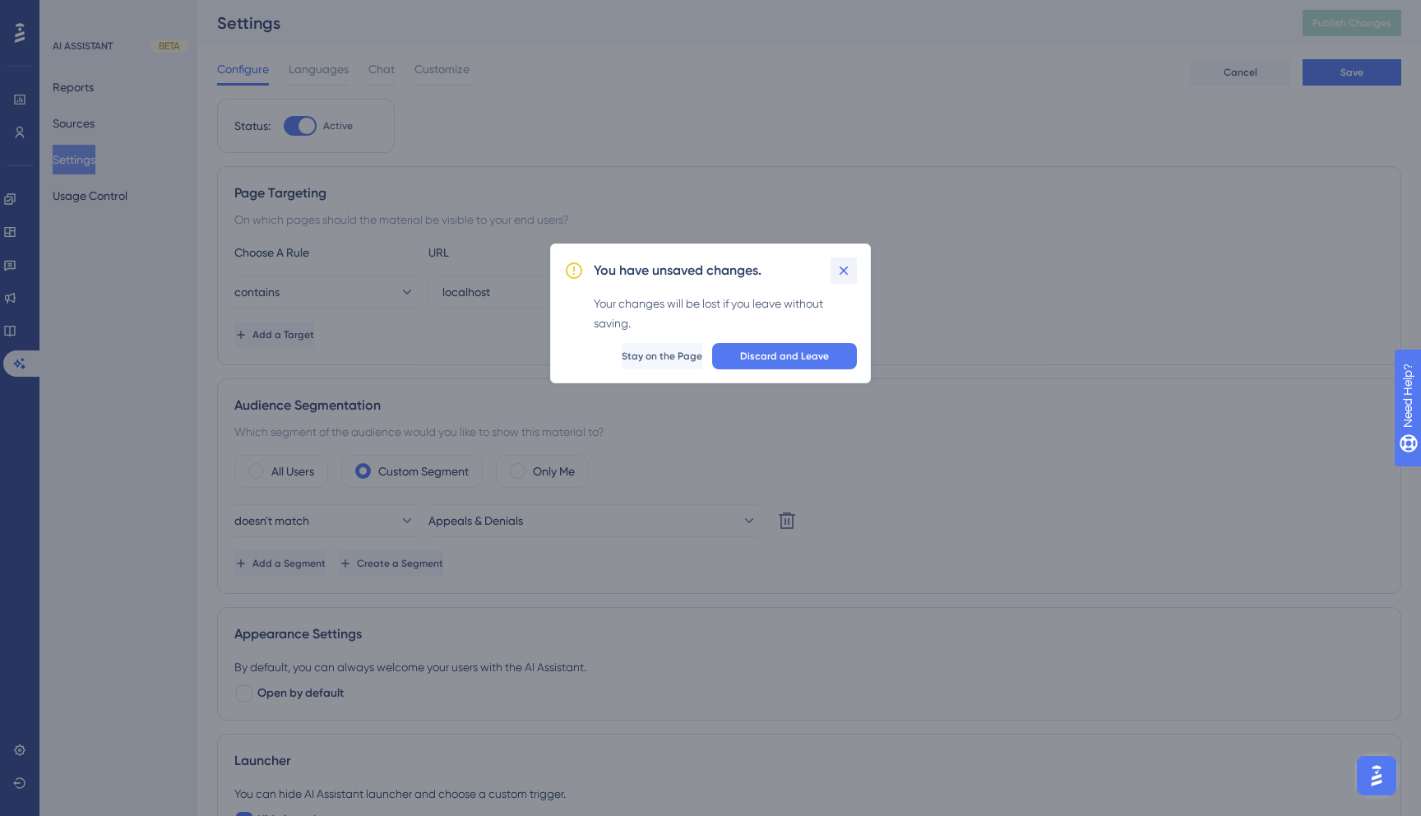
click at [848, 268] on icon at bounding box center [843, 270] width 16 height 16
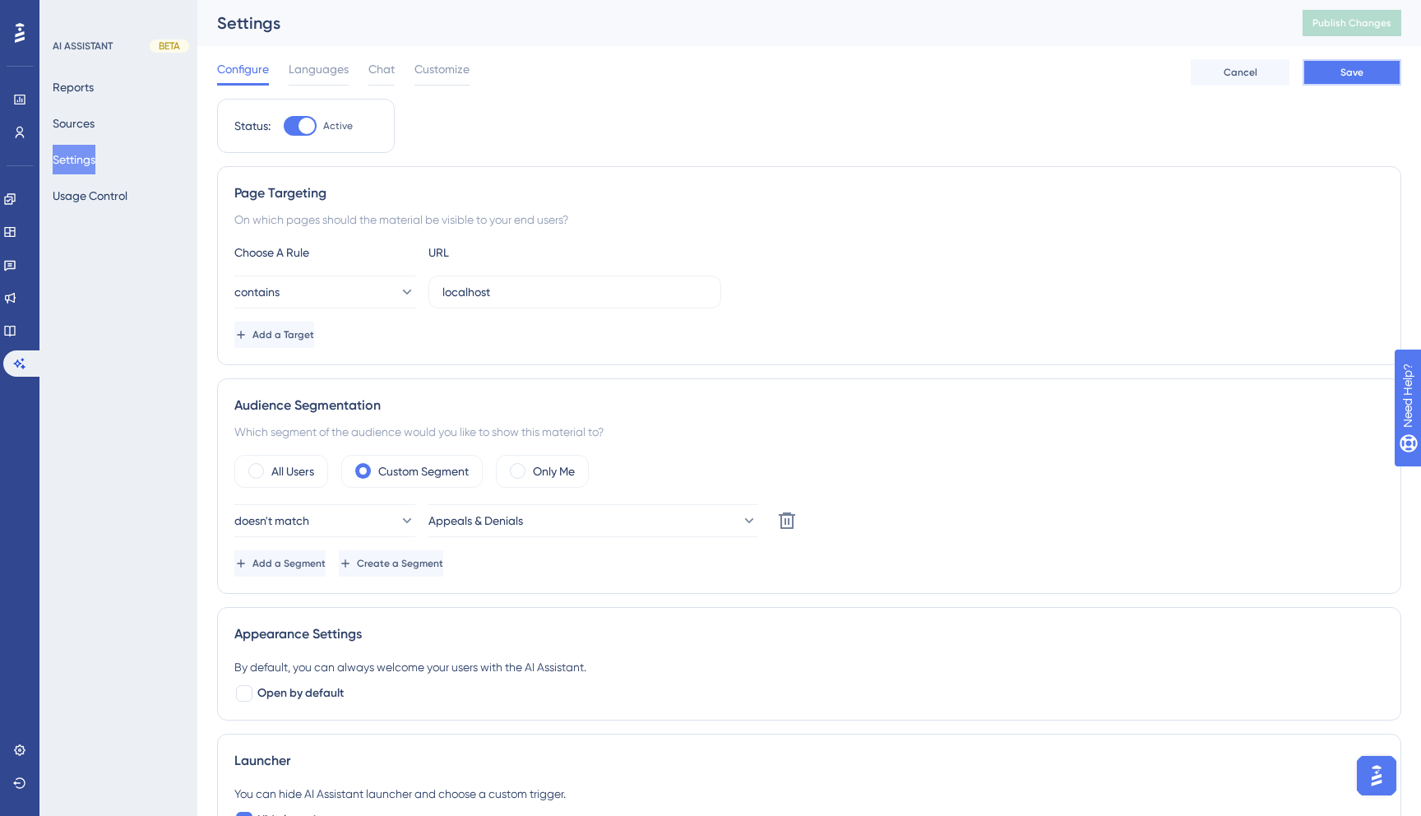
click at [1348, 73] on span "Save" at bounding box center [1351, 72] width 23 height 13
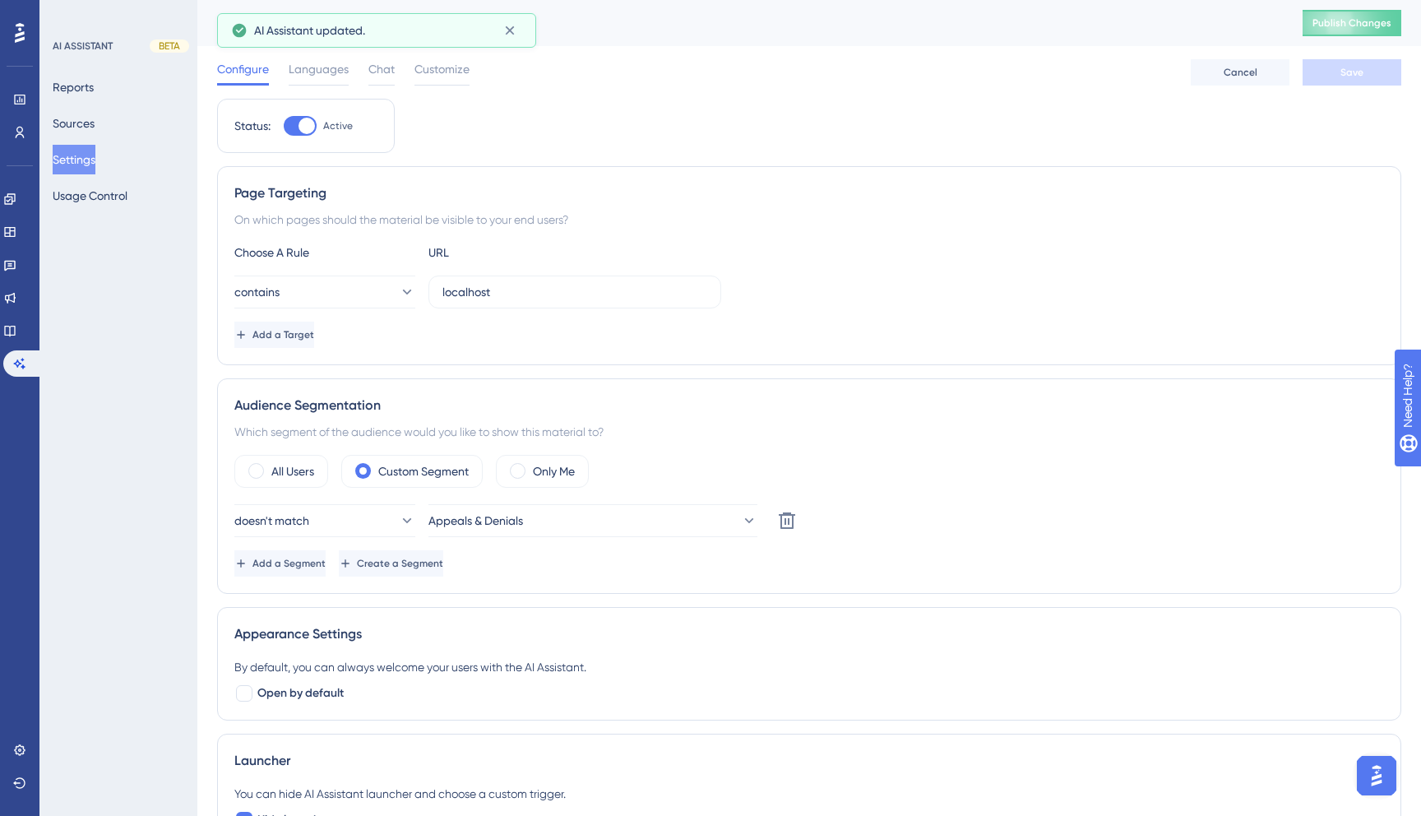
click at [90, 107] on div "Reports Sources Settings Usage Control" at bounding box center [119, 141] width 133 height 138
click at [1334, 25] on span "Publish Changes" at bounding box center [1351, 22] width 79 height 13
click at [92, 115] on button "Sources" at bounding box center [74, 124] width 42 height 30
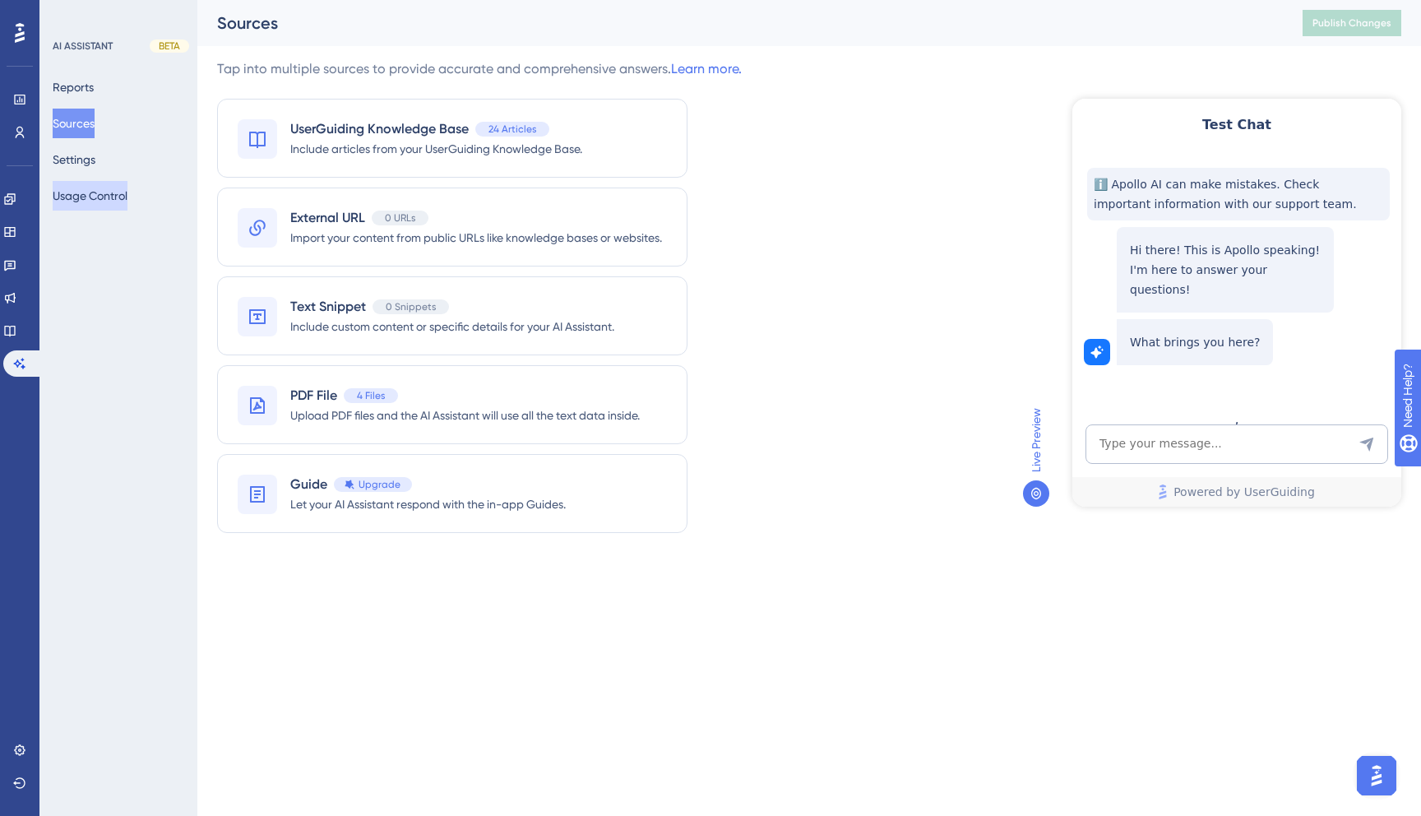
click at [124, 197] on button "Usage Control" at bounding box center [90, 196] width 75 height 30
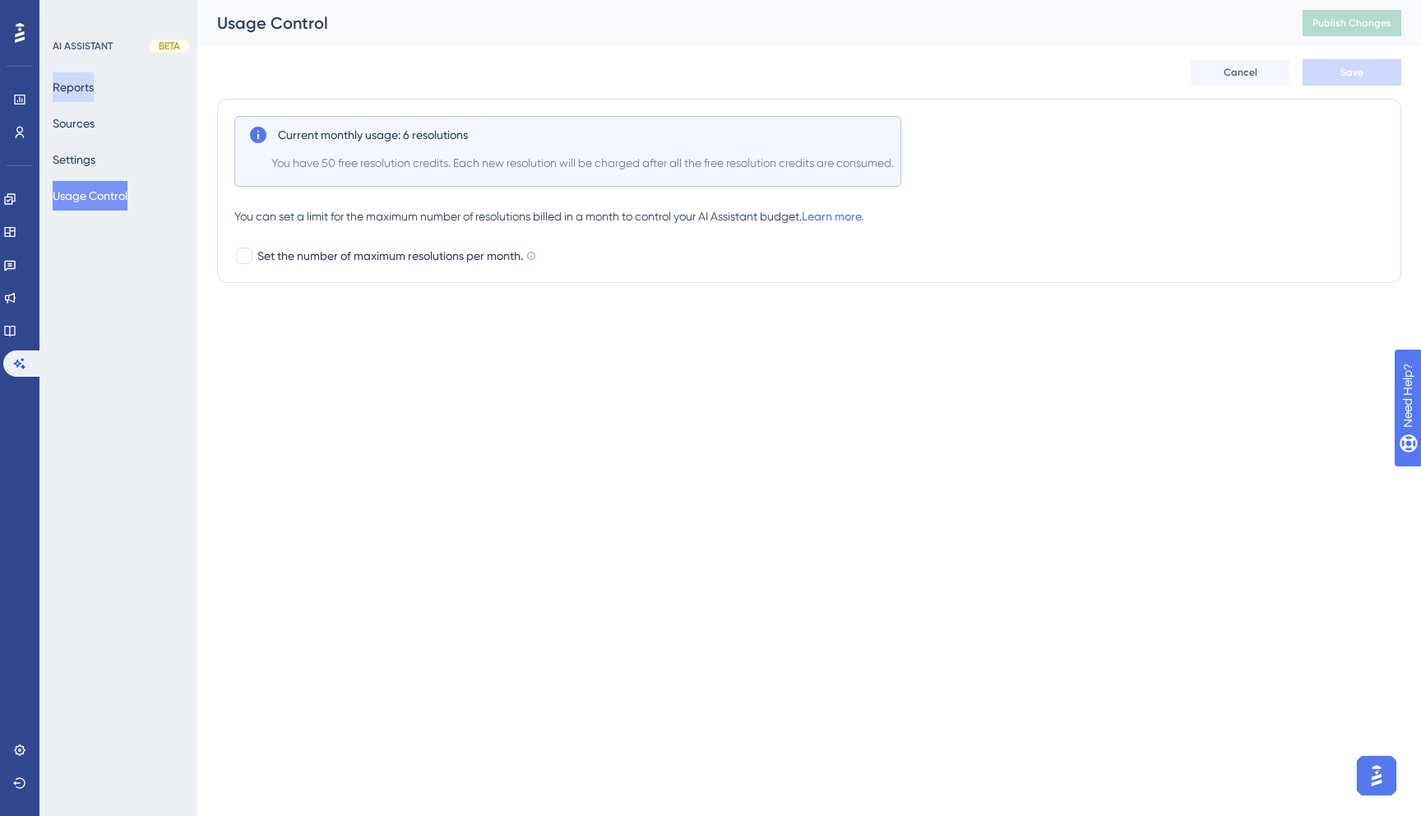
click at [86, 83] on button "Reports" at bounding box center [73, 87] width 41 height 30
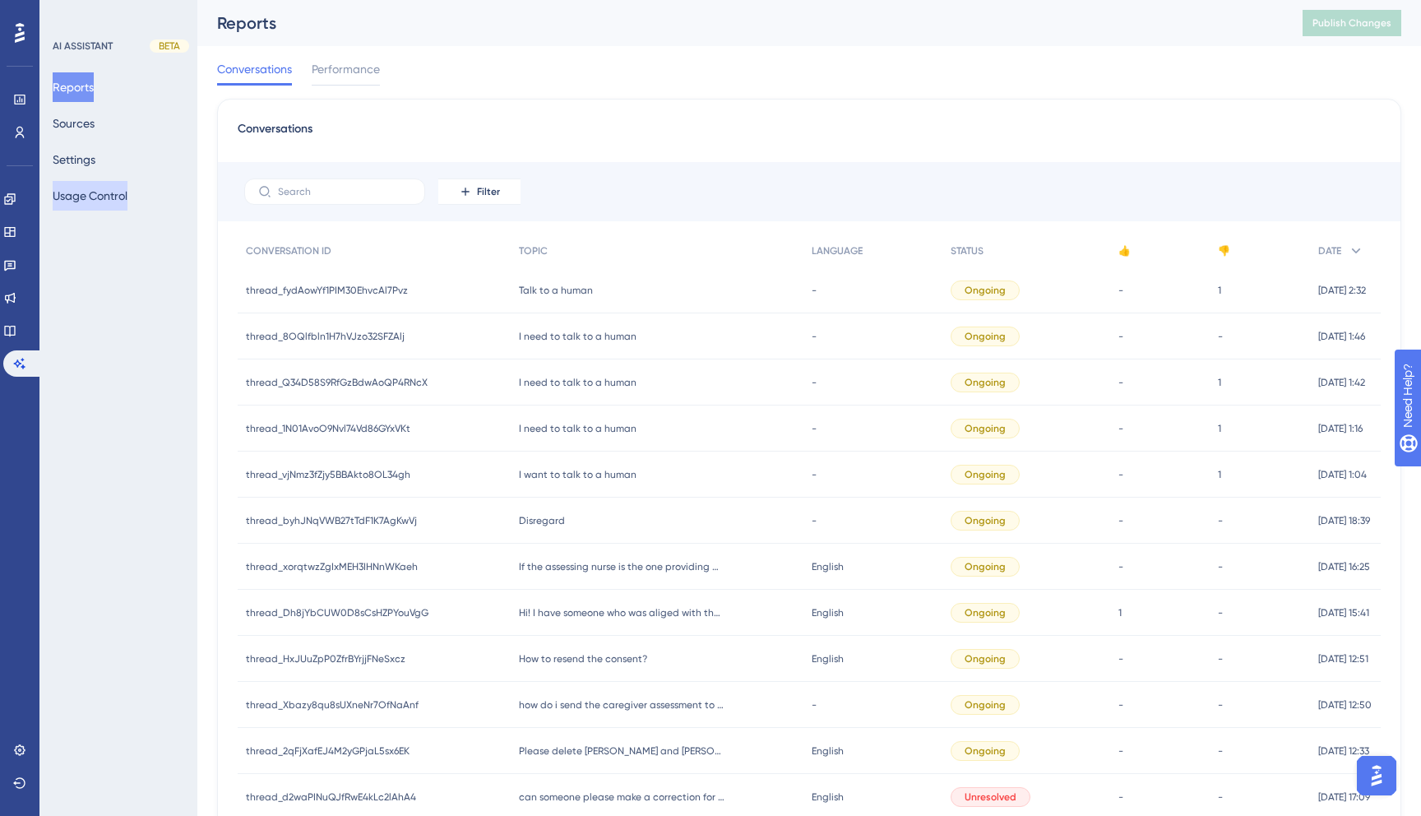
click at [98, 194] on button "Usage Control" at bounding box center [90, 196] width 75 height 30
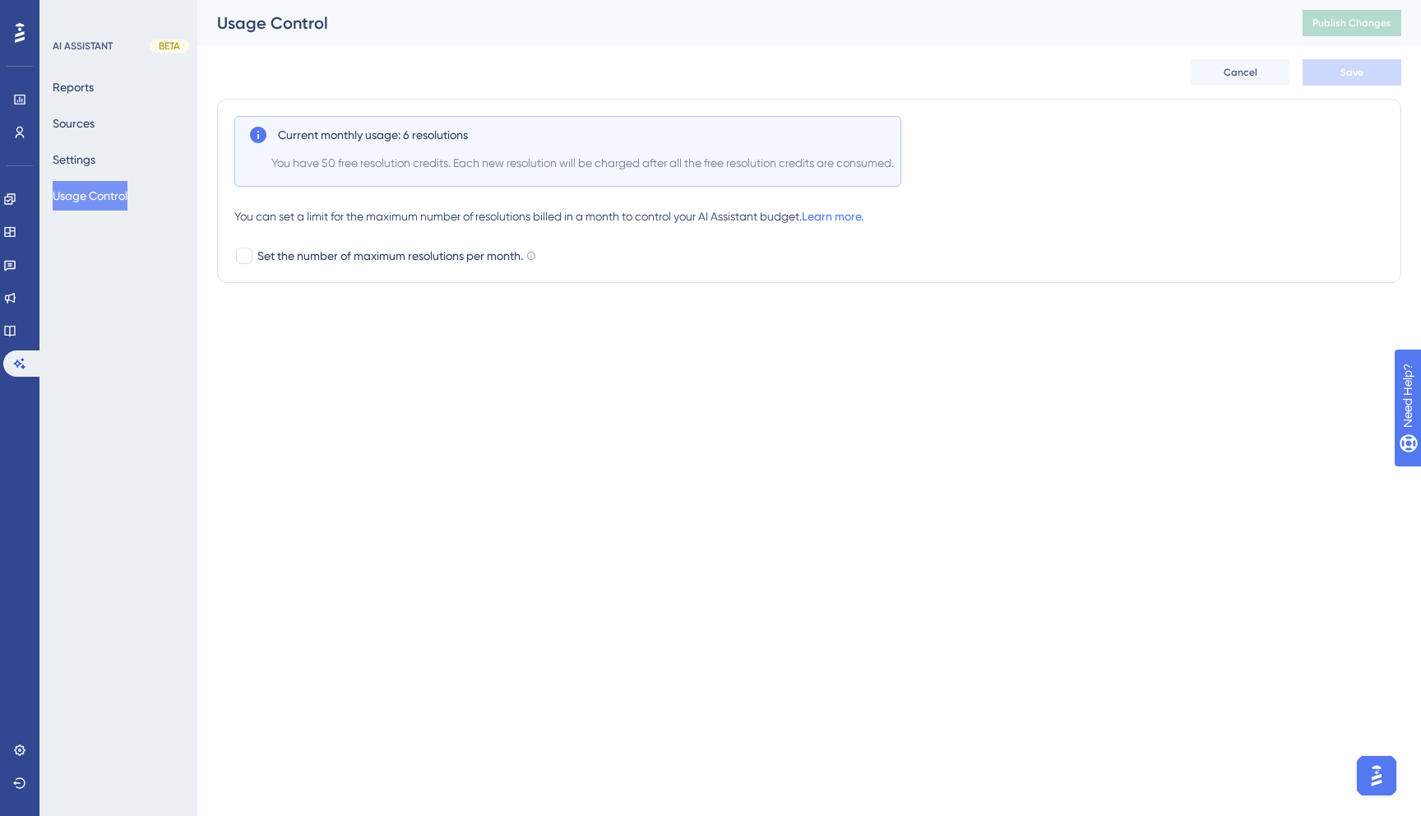
click at [141, 87] on div "Reports Sources Settings Usage Control" at bounding box center [119, 141] width 133 height 138
click at [94, 83] on button "Reports" at bounding box center [73, 87] width 41 height 30
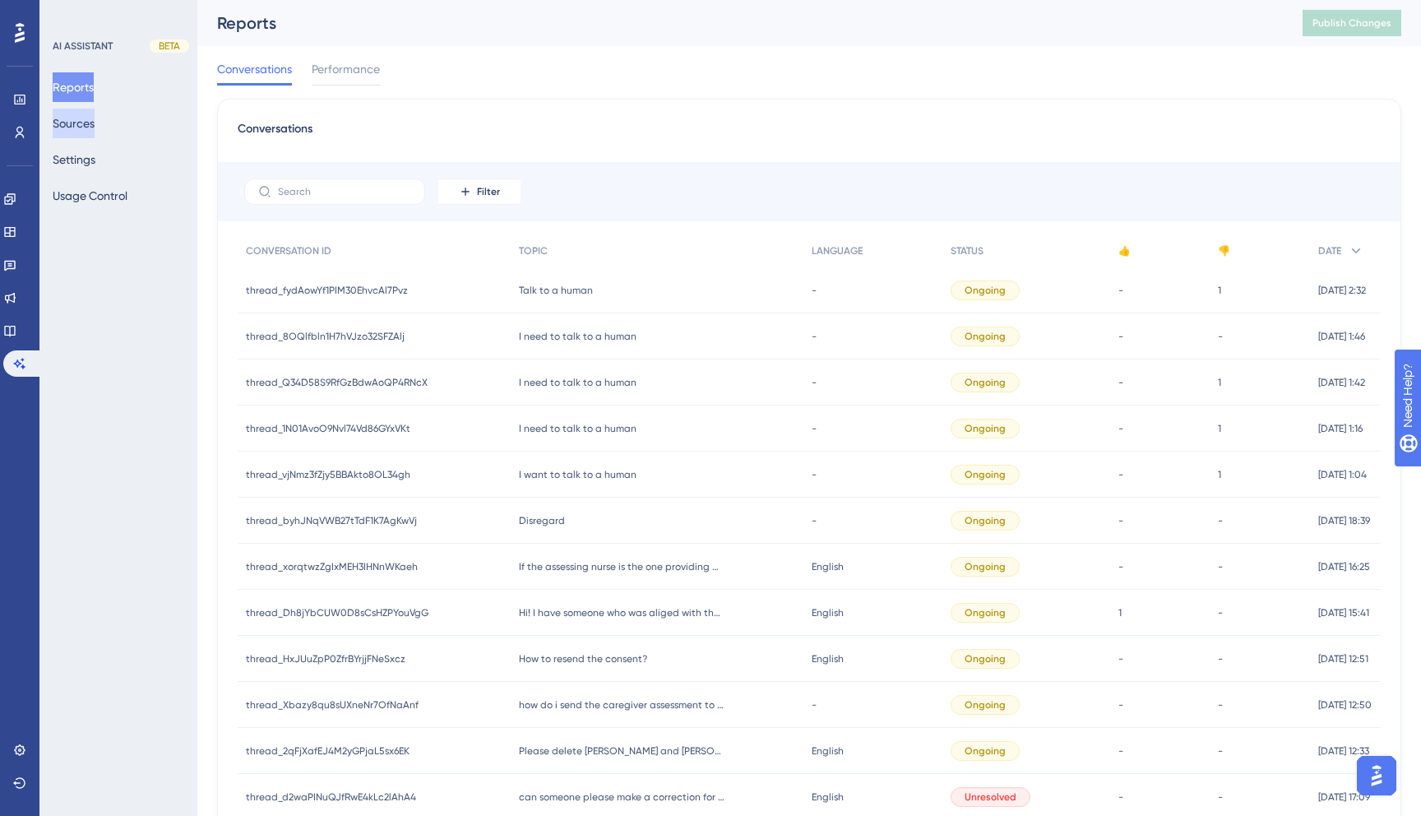
click at [95, 132] on button "Sources" at bounding box center [74, 124] width 42 height 30
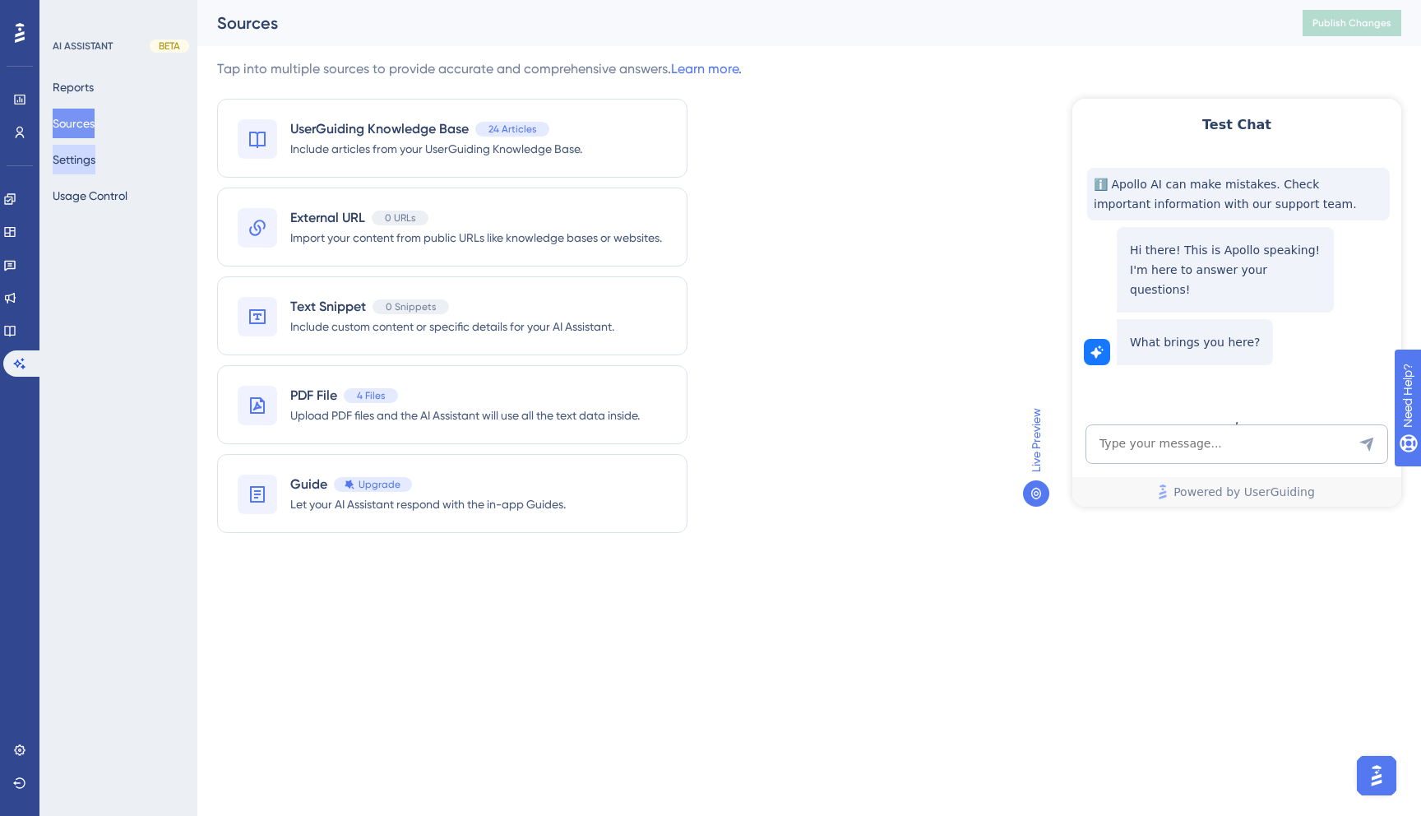
click at [95, 162] on button "Settings" at bounding box center [74, 160] width 43 height 30
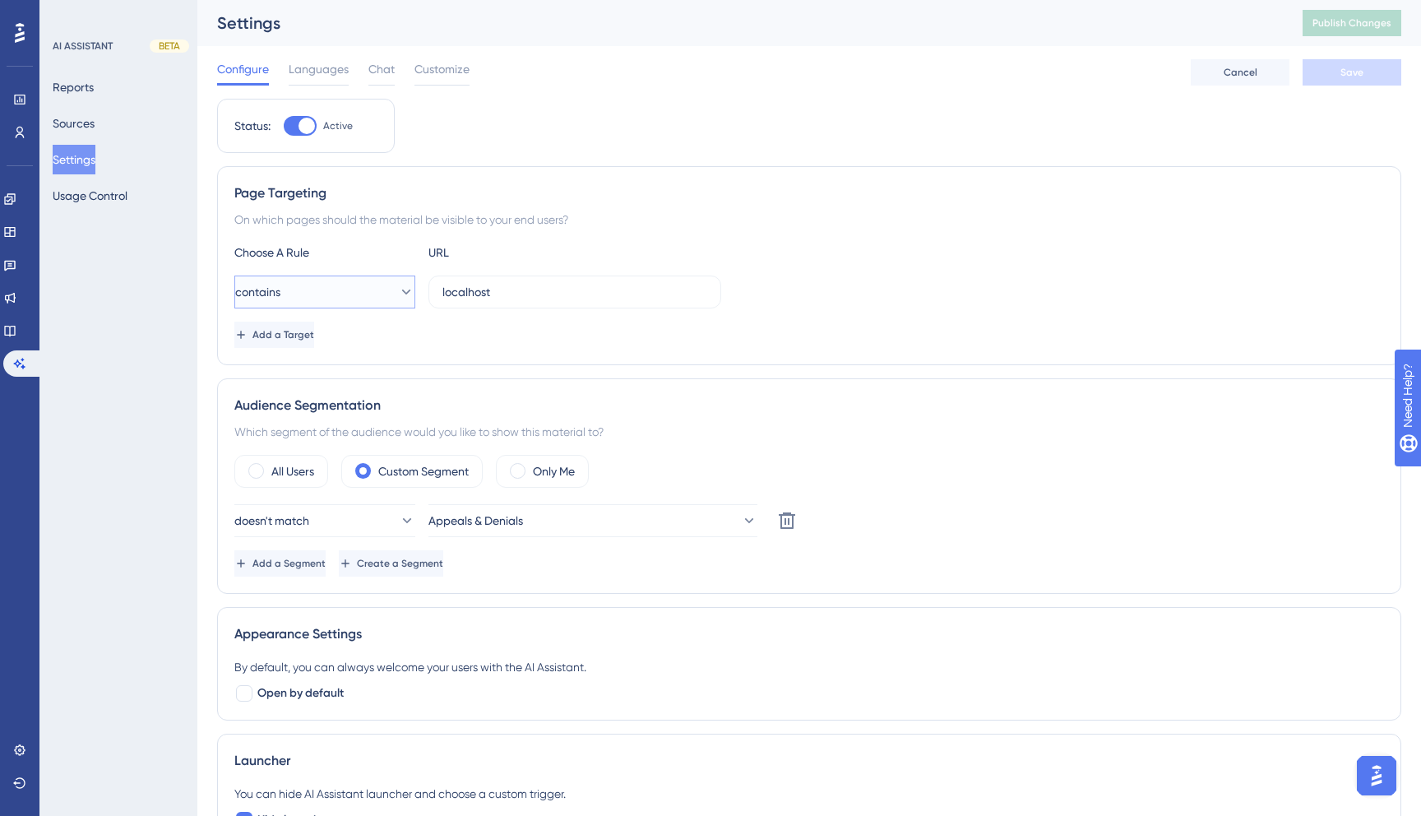
click at [280, 296] on span "contains" at bounding box center [257, 292] width 45 height 20
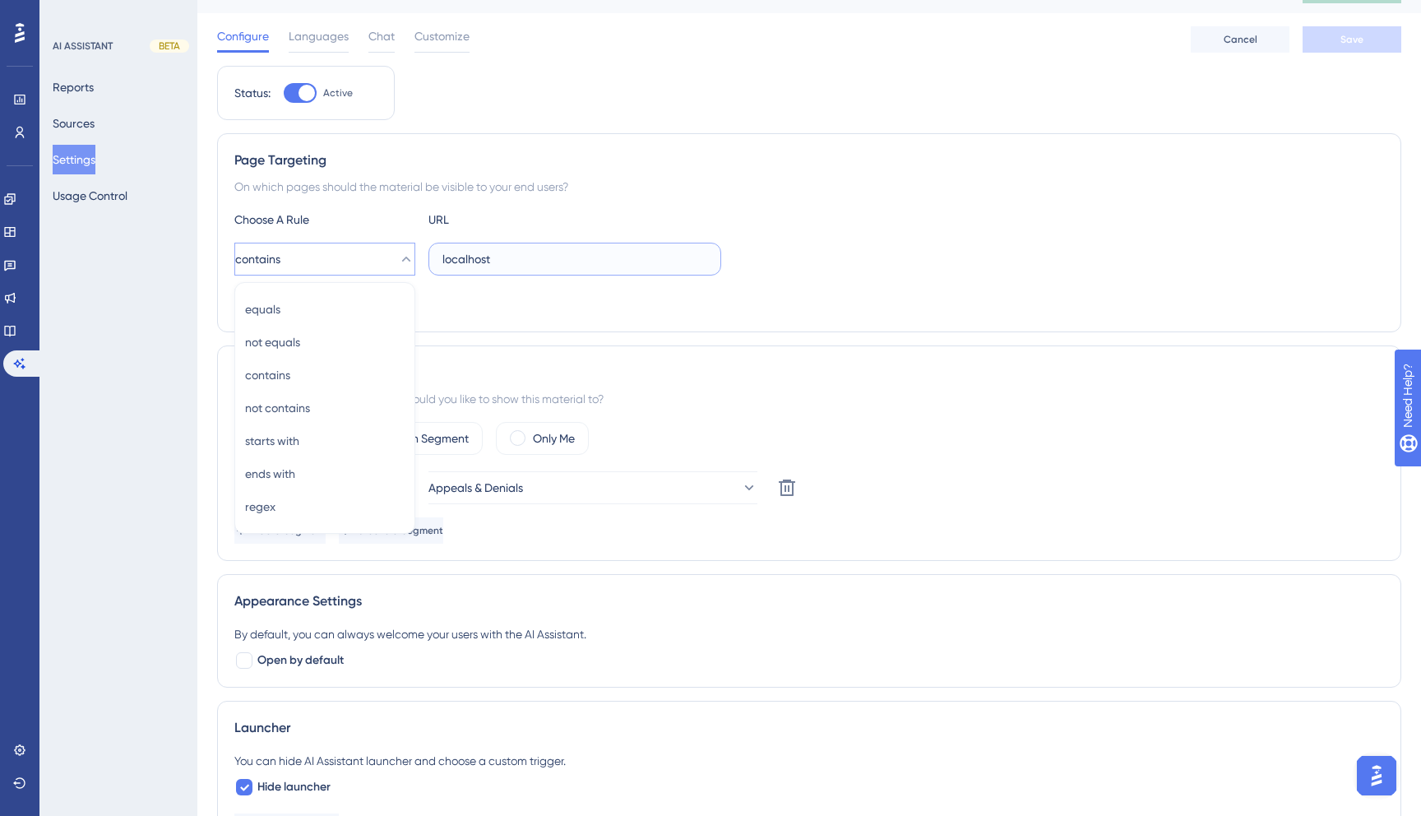
click at [532, 253] on input "localhost" at bounding box center [574, 259] width 265 height 18
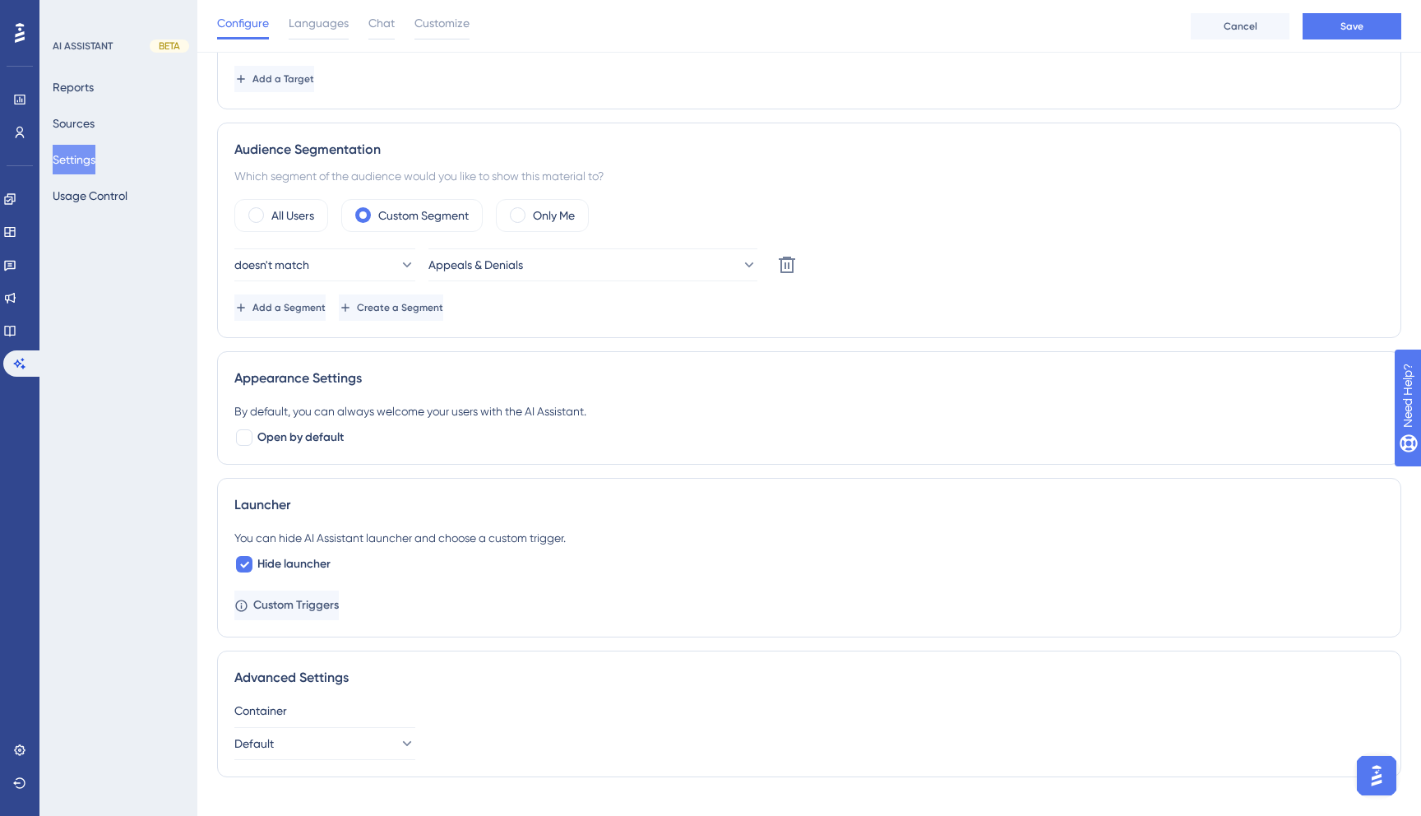
scroll to position [289, 0]
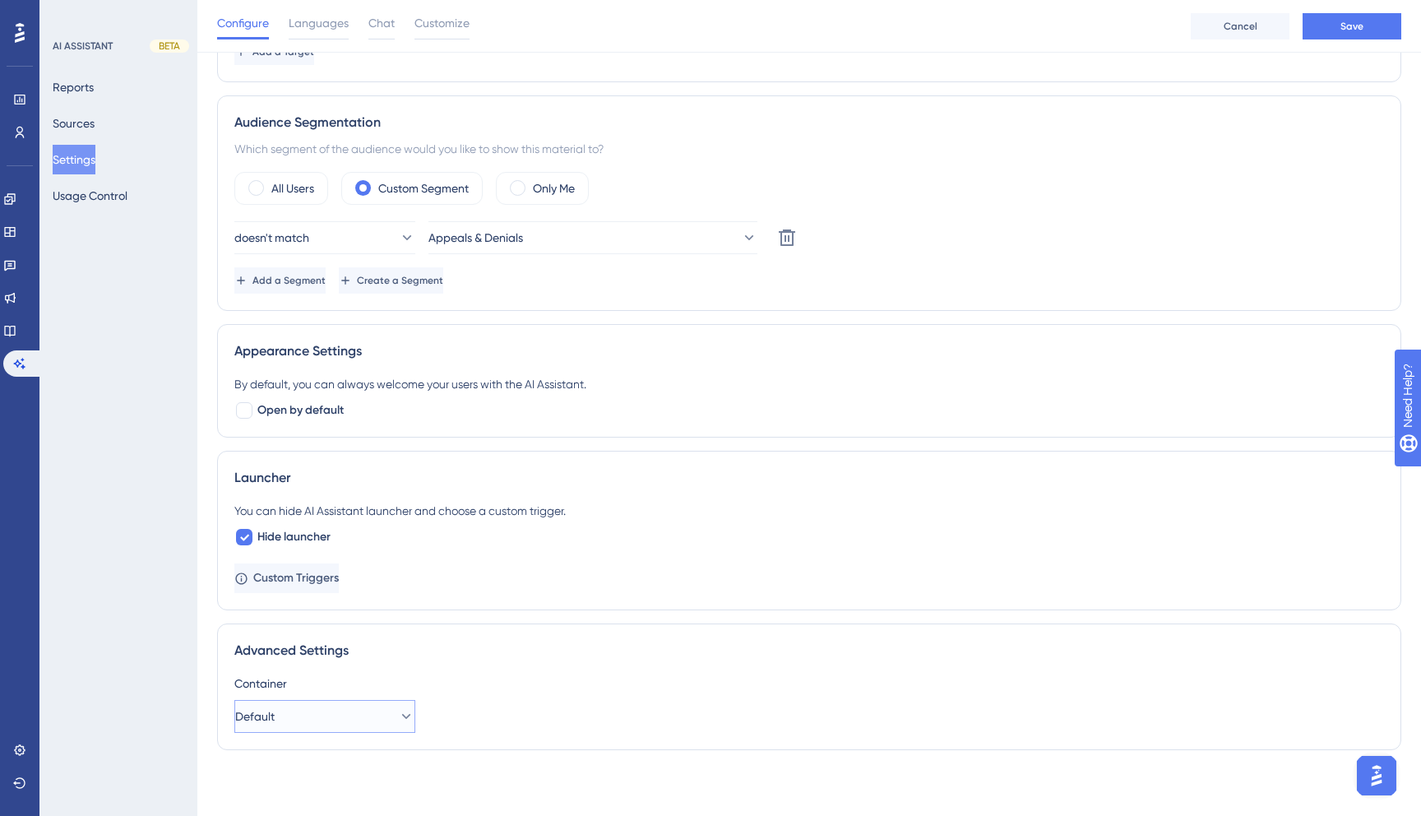
click at [381, 724] on button "Default" at bounding box center [324, 716] width 181 height 33
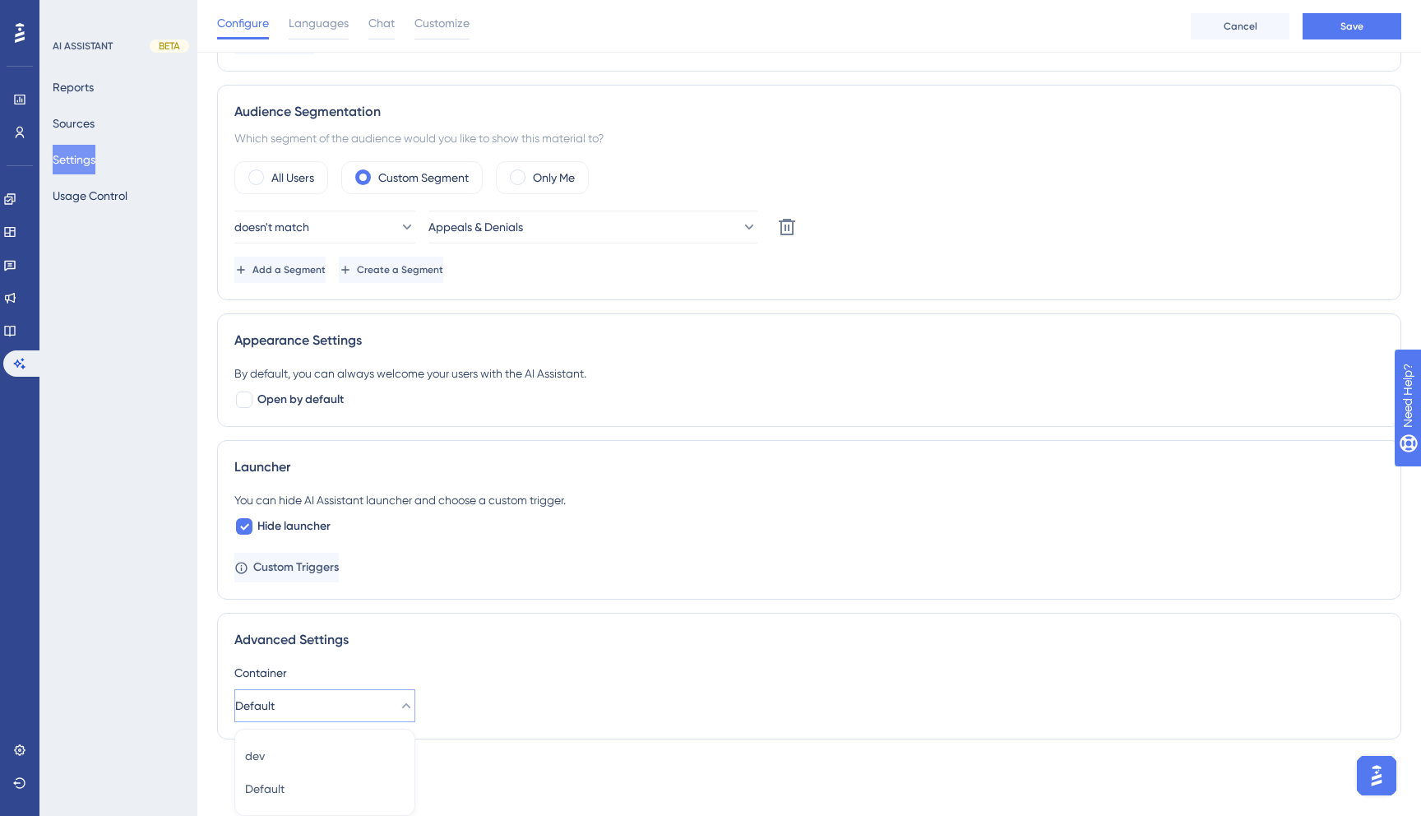
click at [380, 702] on button "Default" at bounding box center [324, 705] width 181 height 33
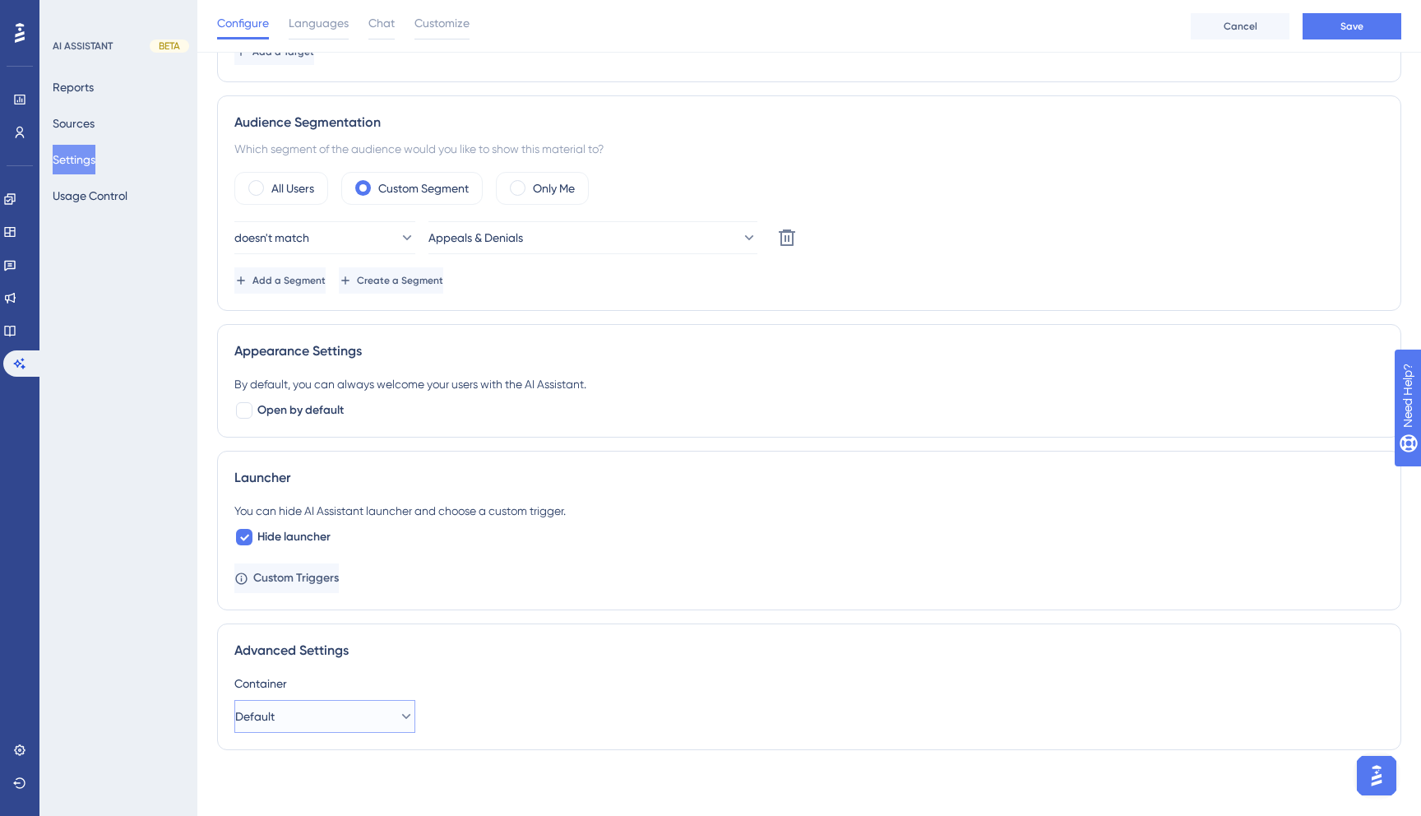
scroll to position [289, 0]
click at [380, 702] on button "Default" at bounding box center [324, 716] width 181 height 33
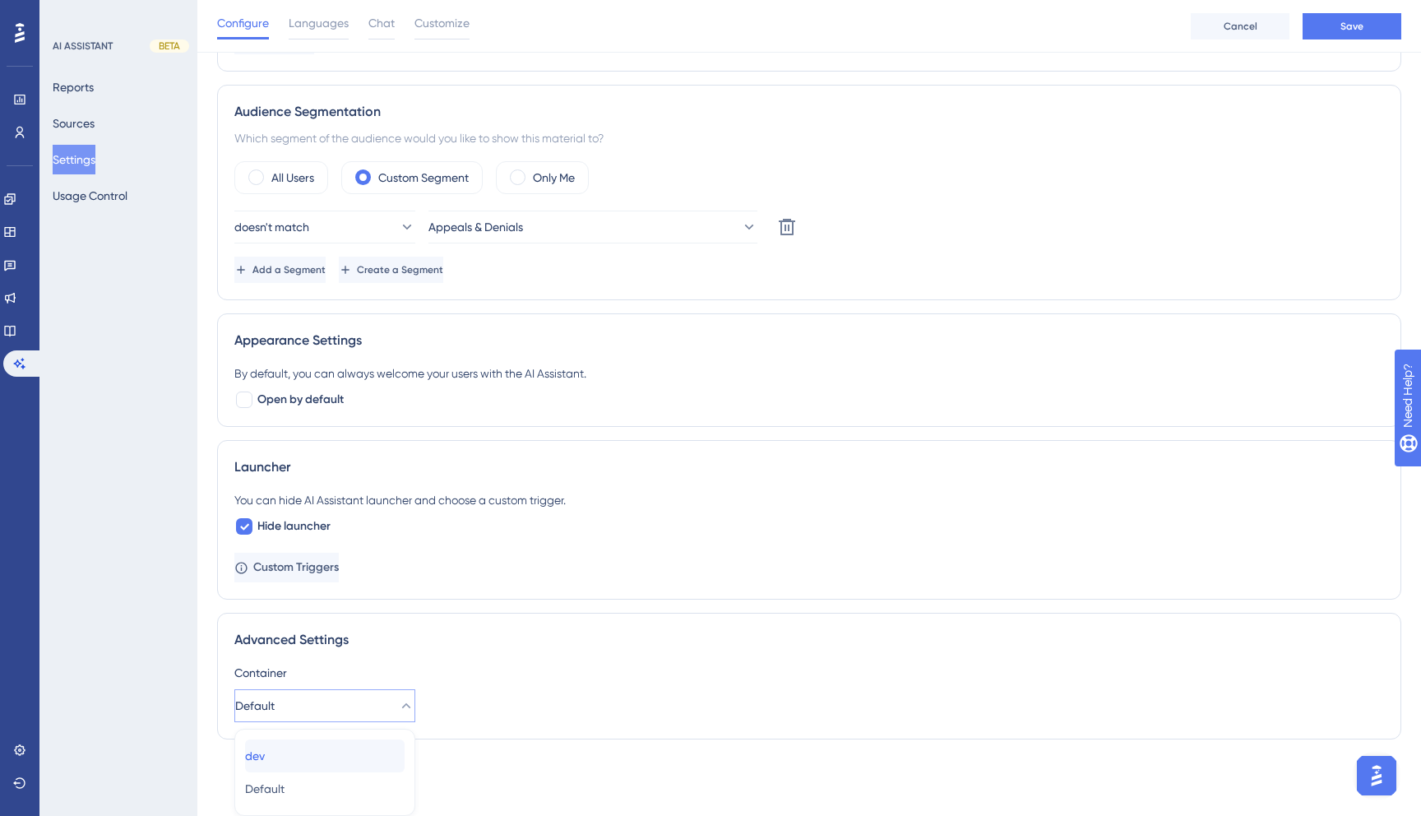
click at [343, 761] on div "dev dev" at bounding box center [325, 755] width 160 height 33
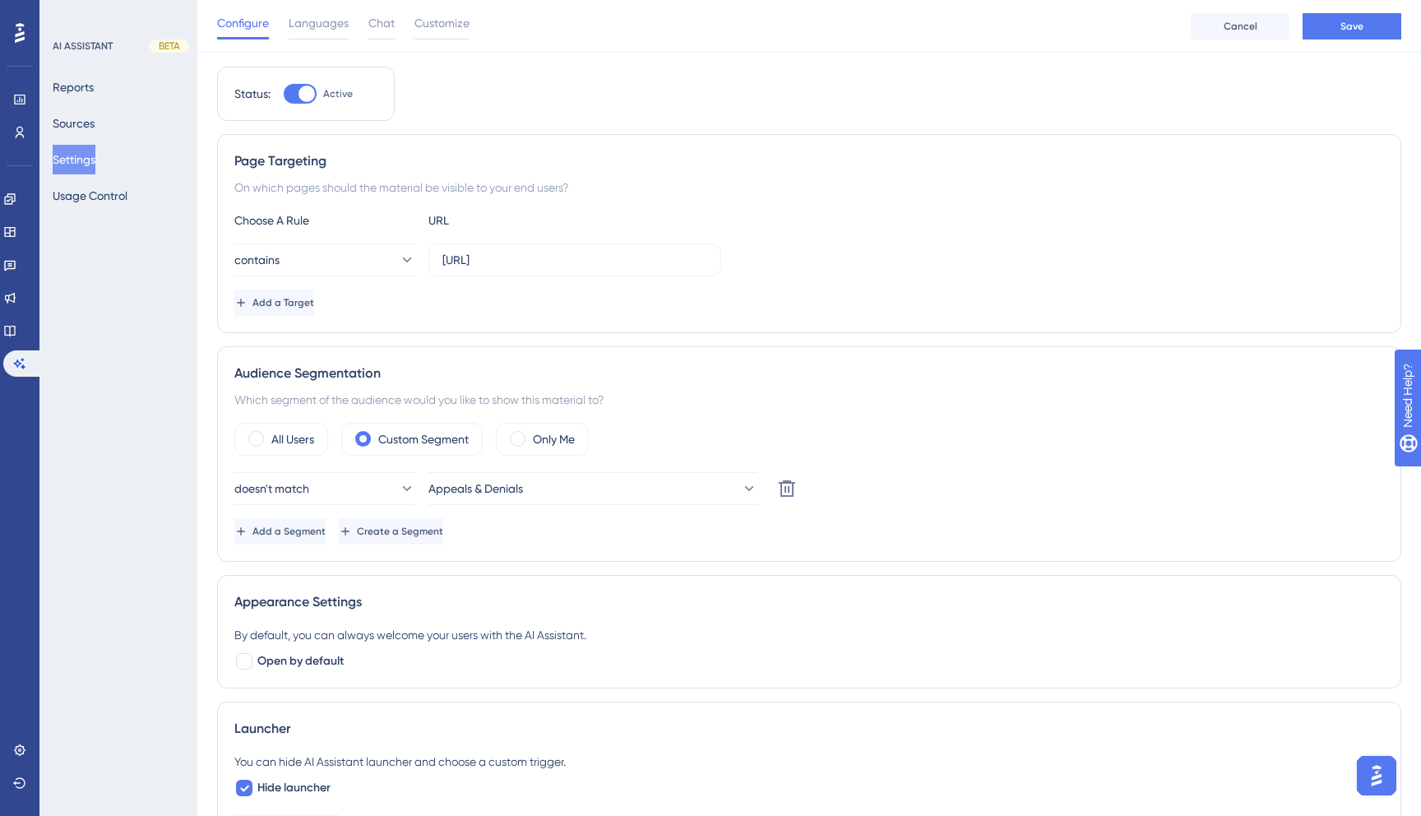
scroll to position [0, 0]
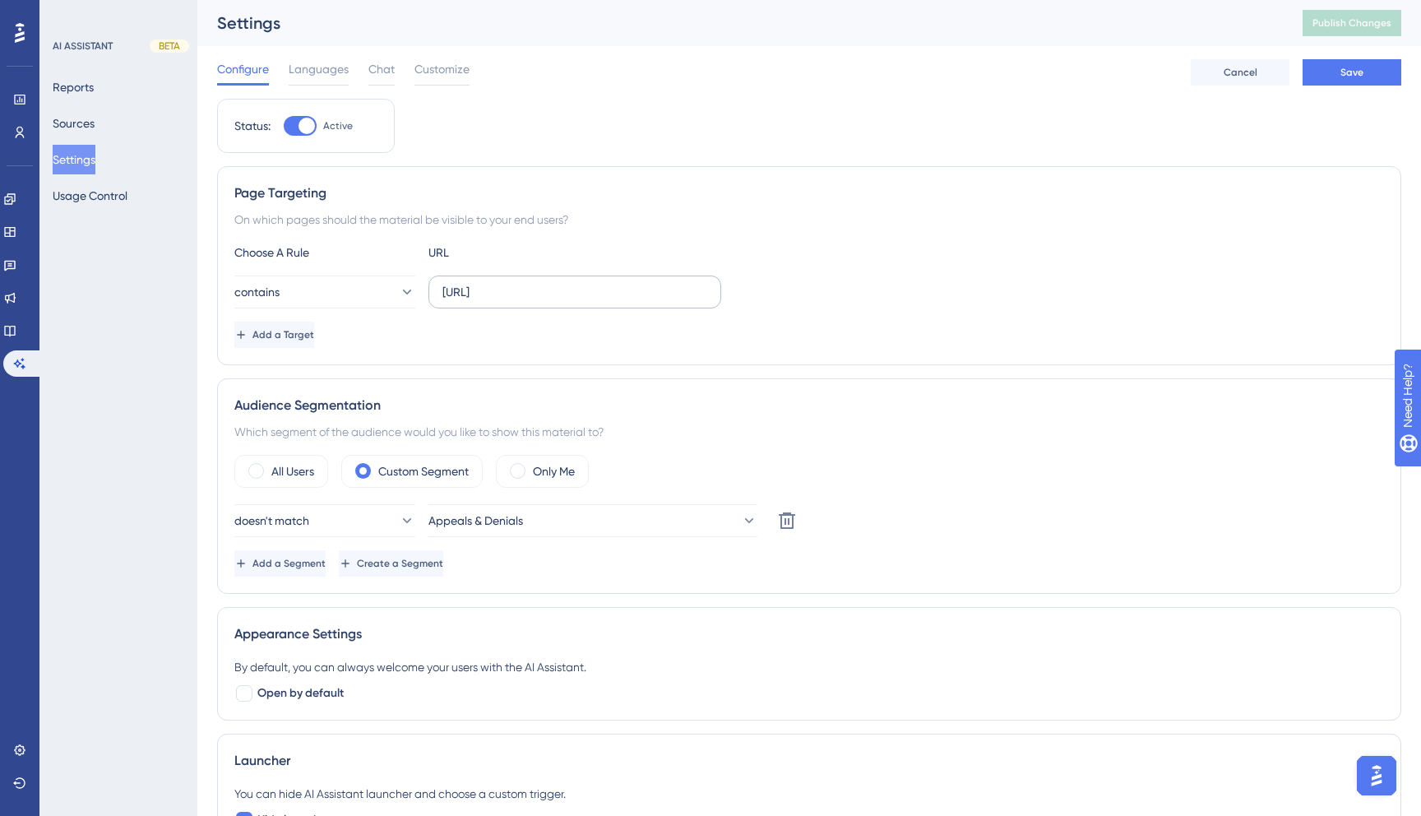
click at [553, 302] on label "[URL]" at bounding box center [574, 291] width 293 height 33
click at [553, 301] on input "[URL]" at bounding box center [574, 292] width 265 height 18
drag, startPoint x: 483, startPoint y: 296, endPoint x: 344, endPoint y: 294, distance: 139.8
click at [344, 294] on div "contains [URL]" at bounding box center [477, 291] width 487 height 33
click at [529, 283] on input "localhost:300" at bounding box center [574, 292] width 265 height 18
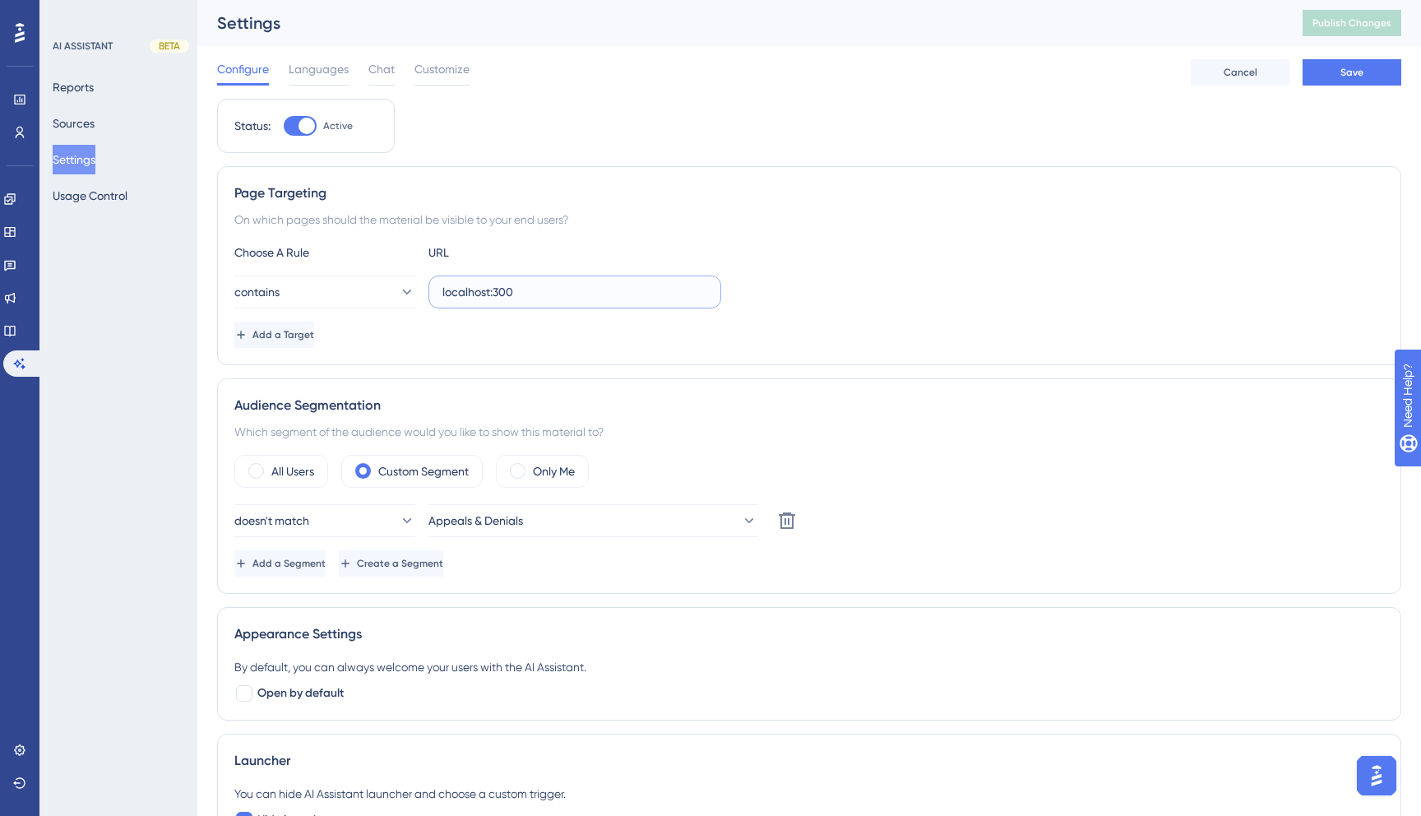
click at [529, 295] on input "localhost:300" at bounding box center [574, 292] width 265 height 18
type input "localhost:3000"
click at [1334, 81] on button "Save" at bounding box center [1351, 72] width 99 height 26
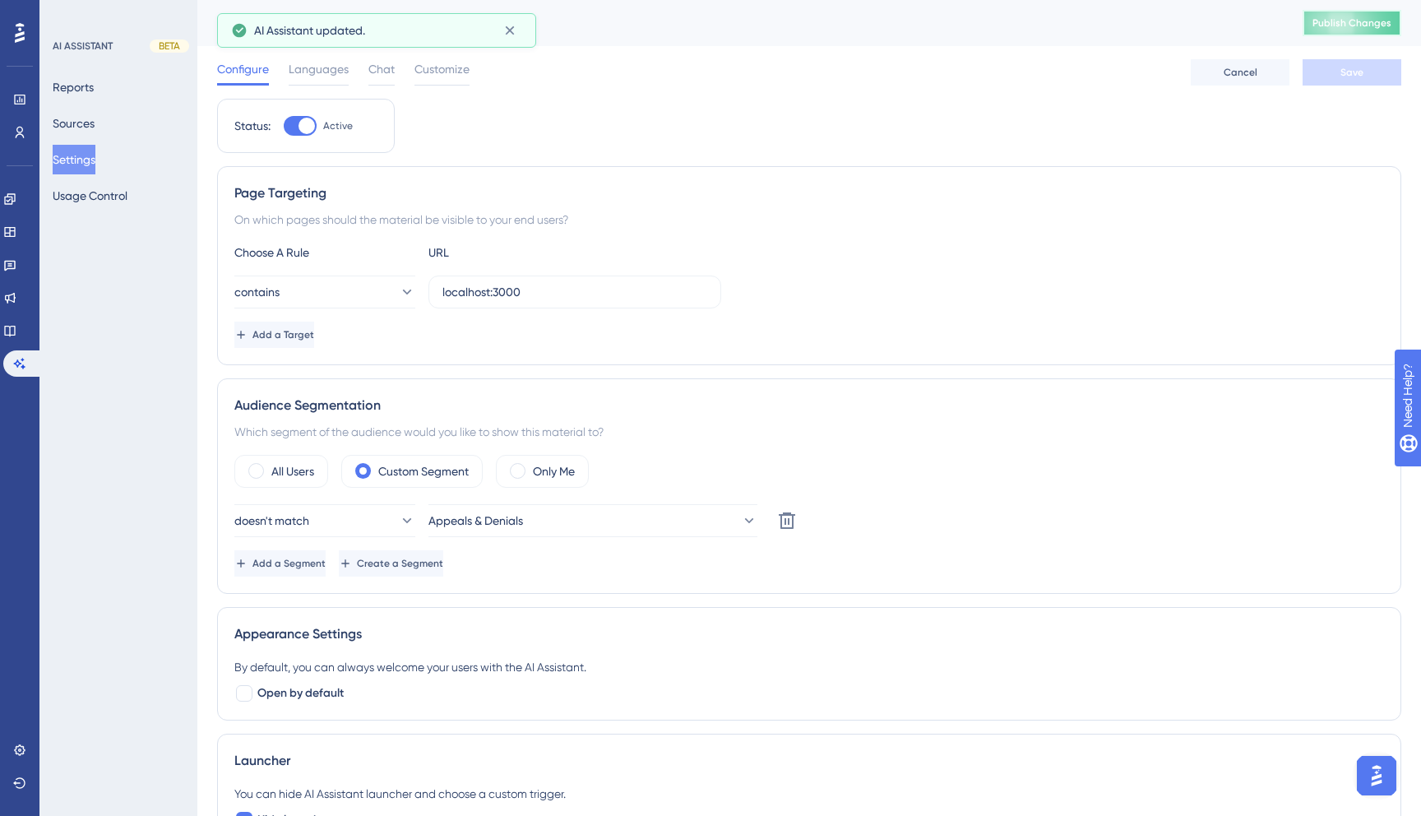
click at [1362, 21] on span "Publish Changes" at bounding box center [1351, 22] width 79 height 13
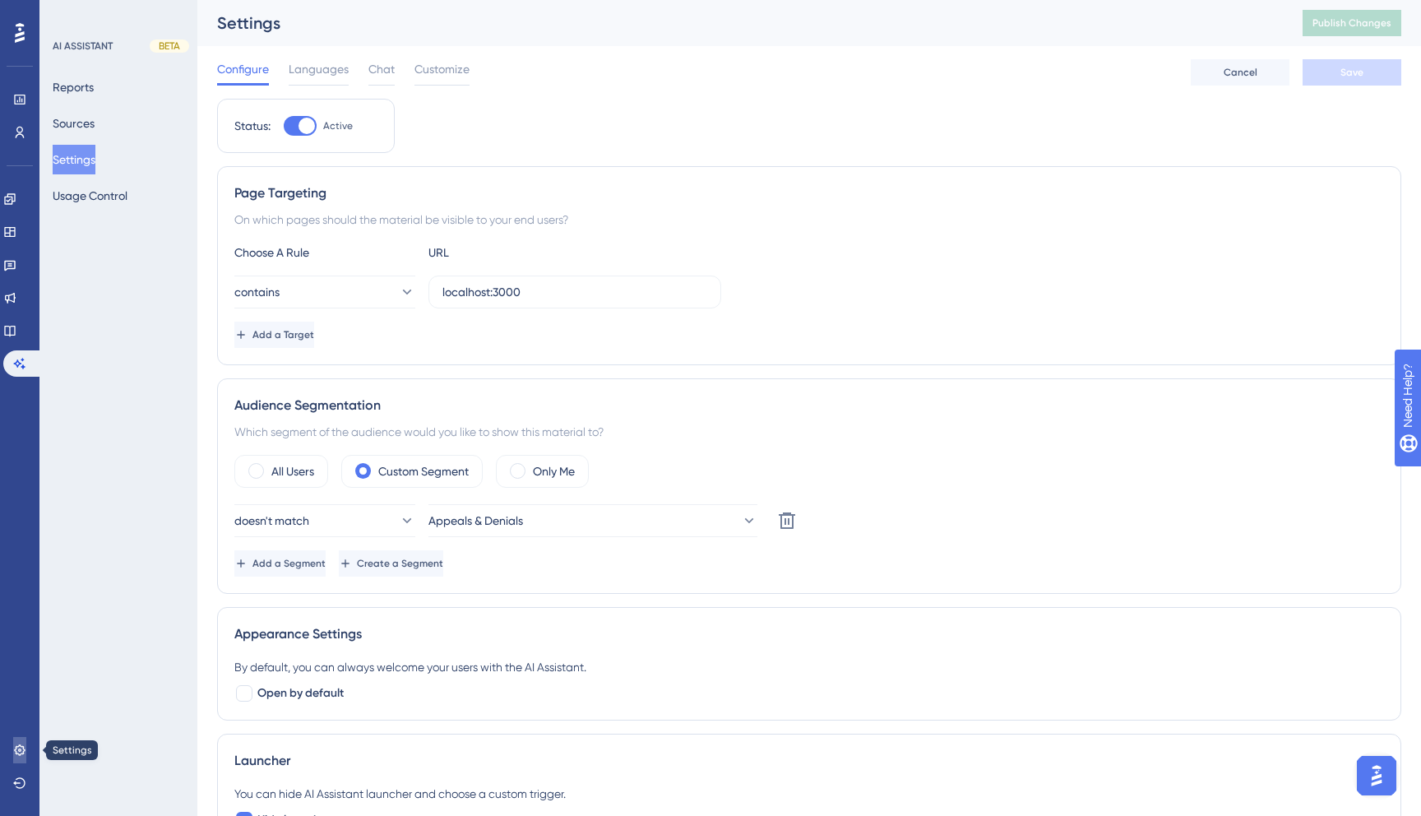
click at [26, 751] on link at bounding box center [19, 750] width 13 height 26
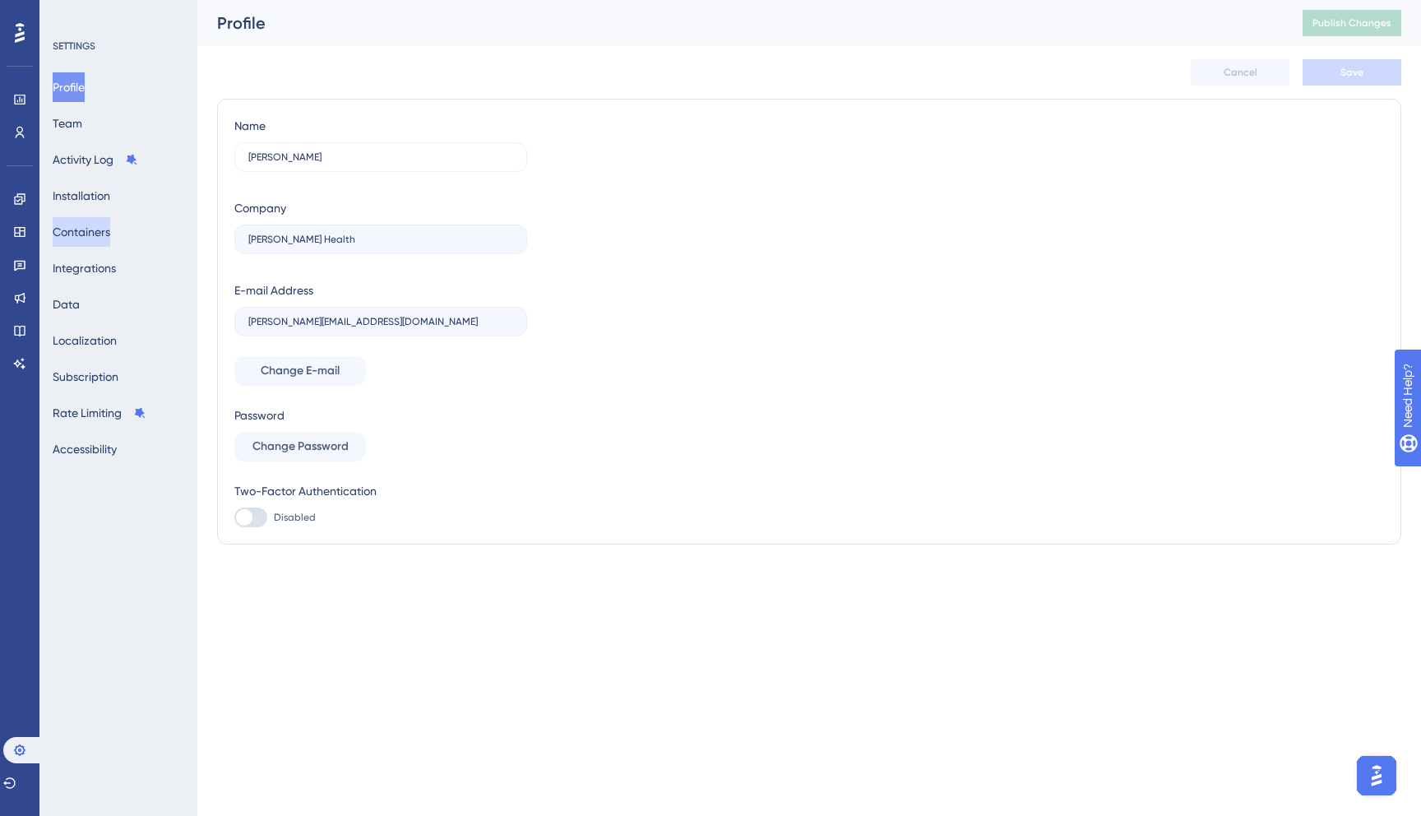
click at [99, 229] on button "Containers" at bounding box center [82, 232] width 58 height 30
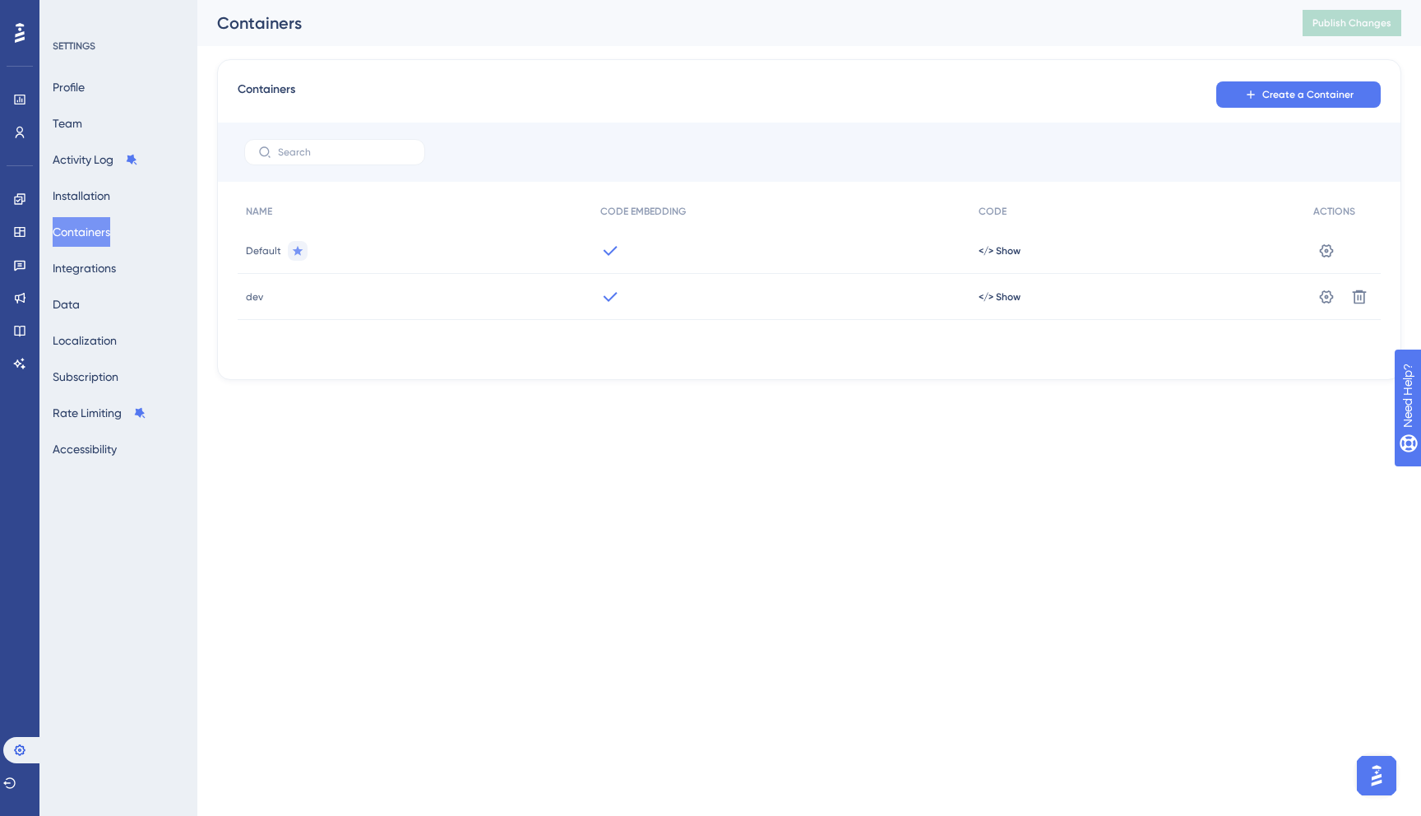
click at [254, 298] on span "dev" at bounding box center [254, 296] width 17 height 13
click at [996, 293] on span "</> Show" at bounding box center [999, 296] width 42 height 13
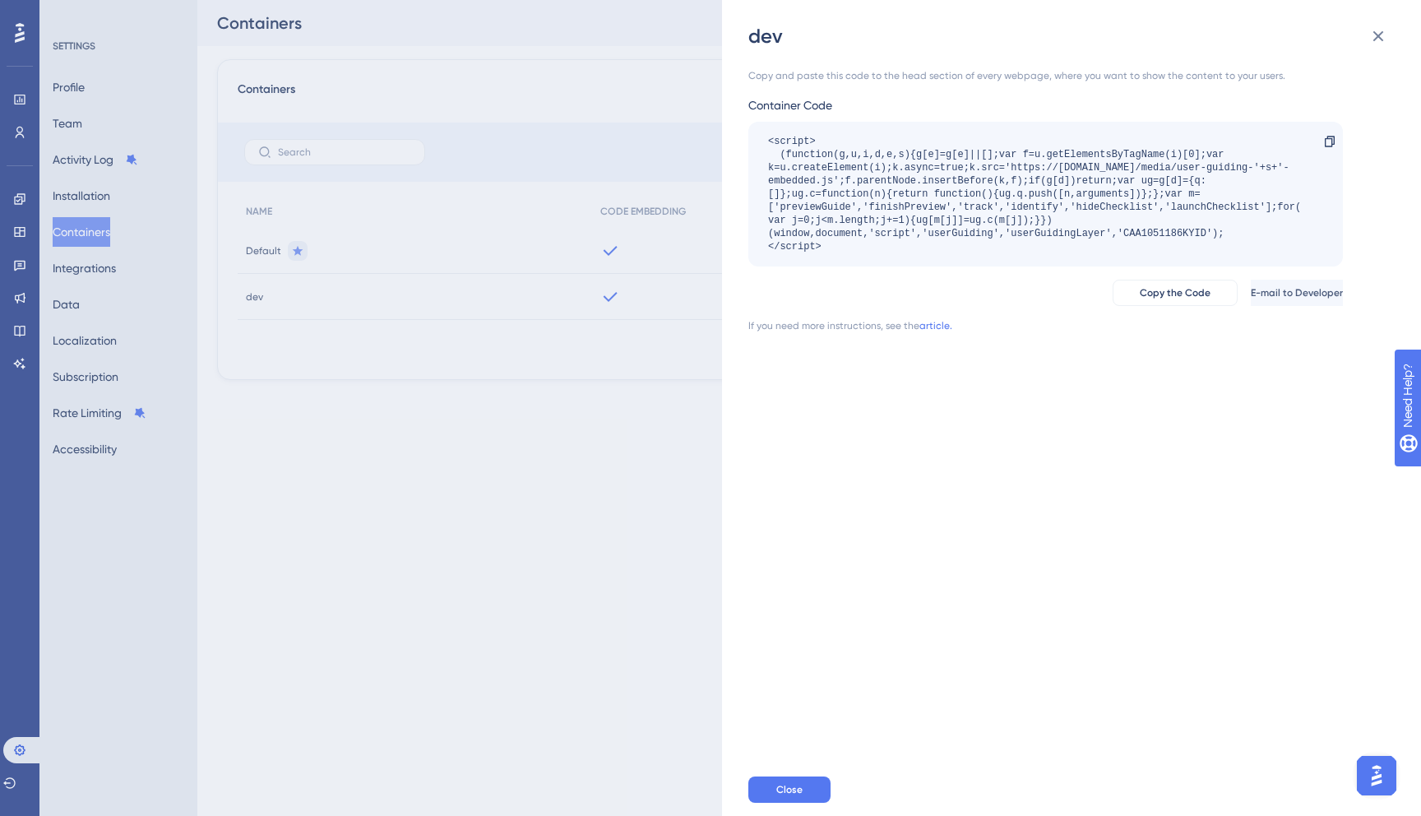
click at [1165, 234] on div "<script> (function(g,u,i,d,e,s){g[e]=g[e]||[];var f=u.getElementsByTagName(i)[0…" at bounding box center [1037, 194] width 539 height 118
copy div "CAA1051186KYID"
